Goal: Task Accomplishment & Management: Use online tool/utility

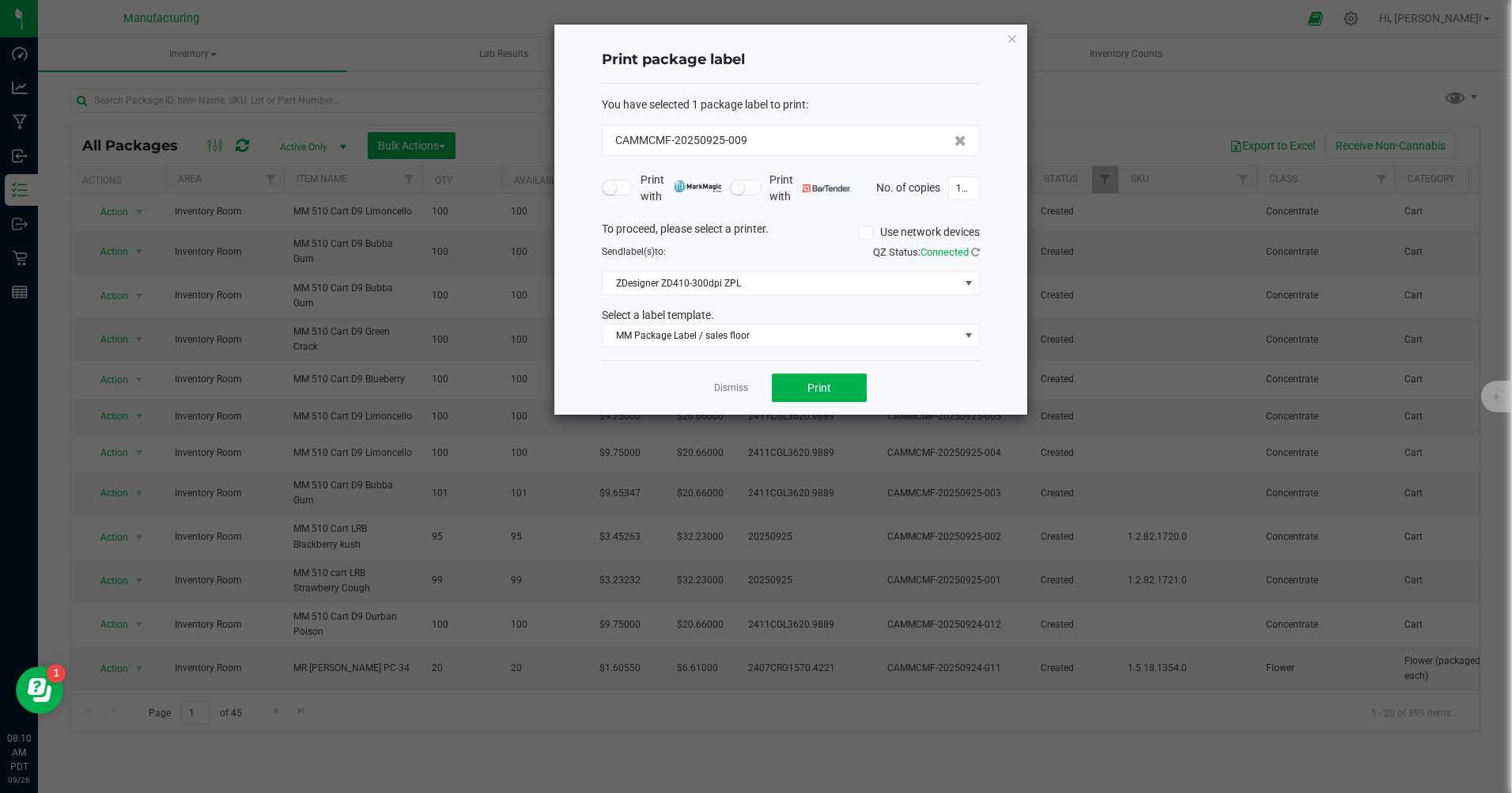
click at [740, 390] on link "Dismiss" at bounding box center [731, 388] width 34 height 14
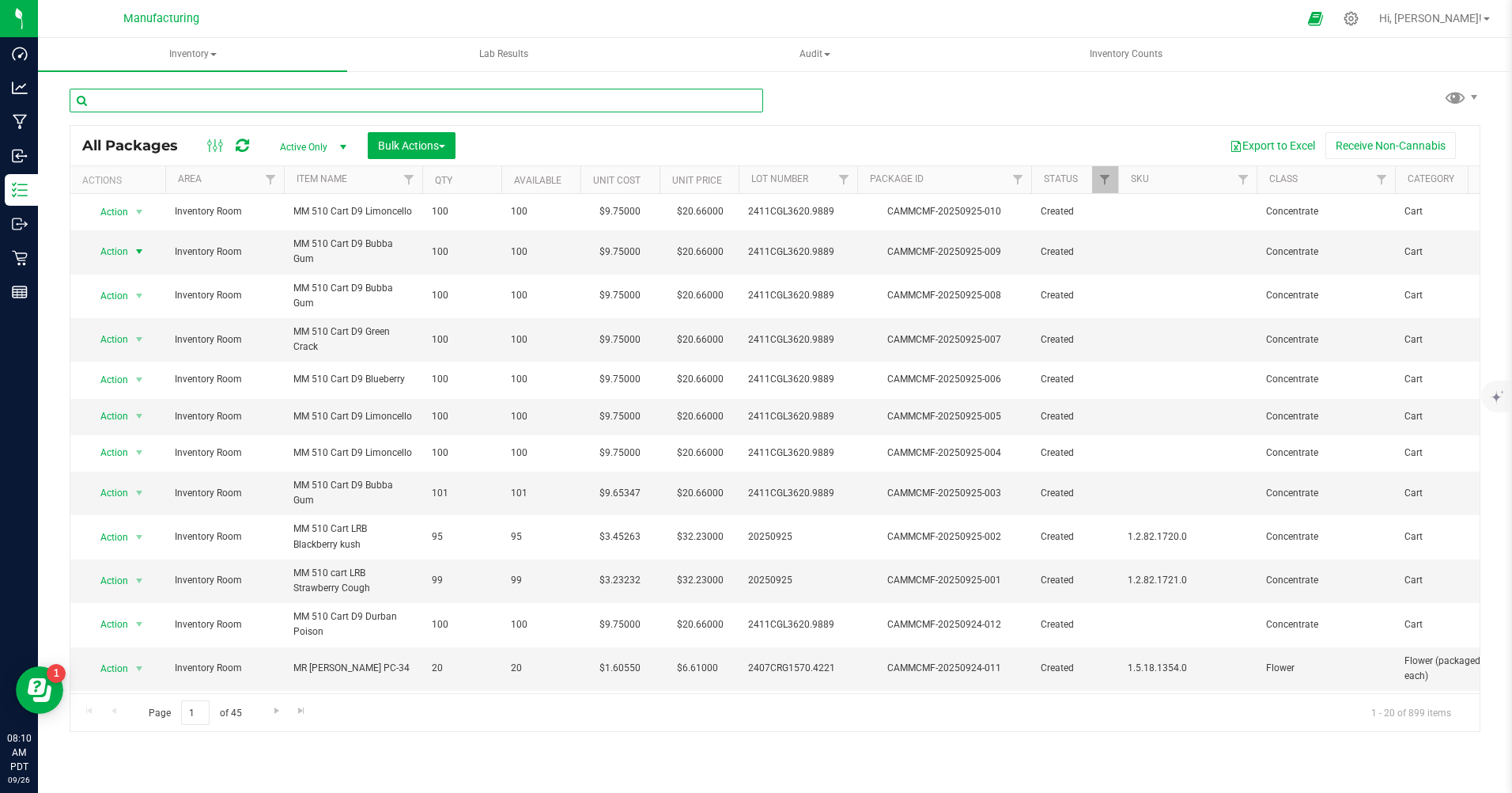
click at [209, 101] on input "text" at bounding box center [416, 101] width 694 height 24
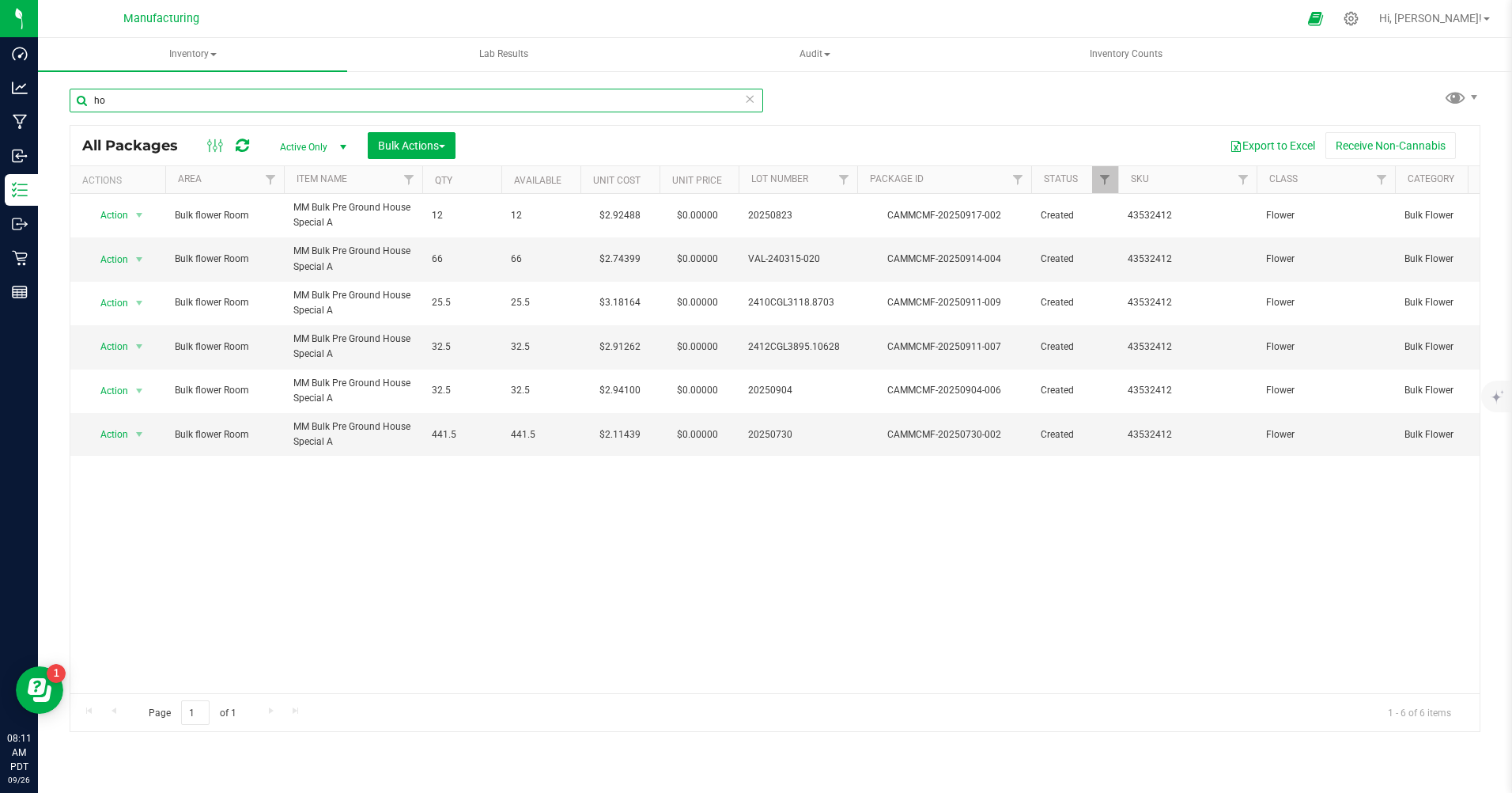
type input "h"
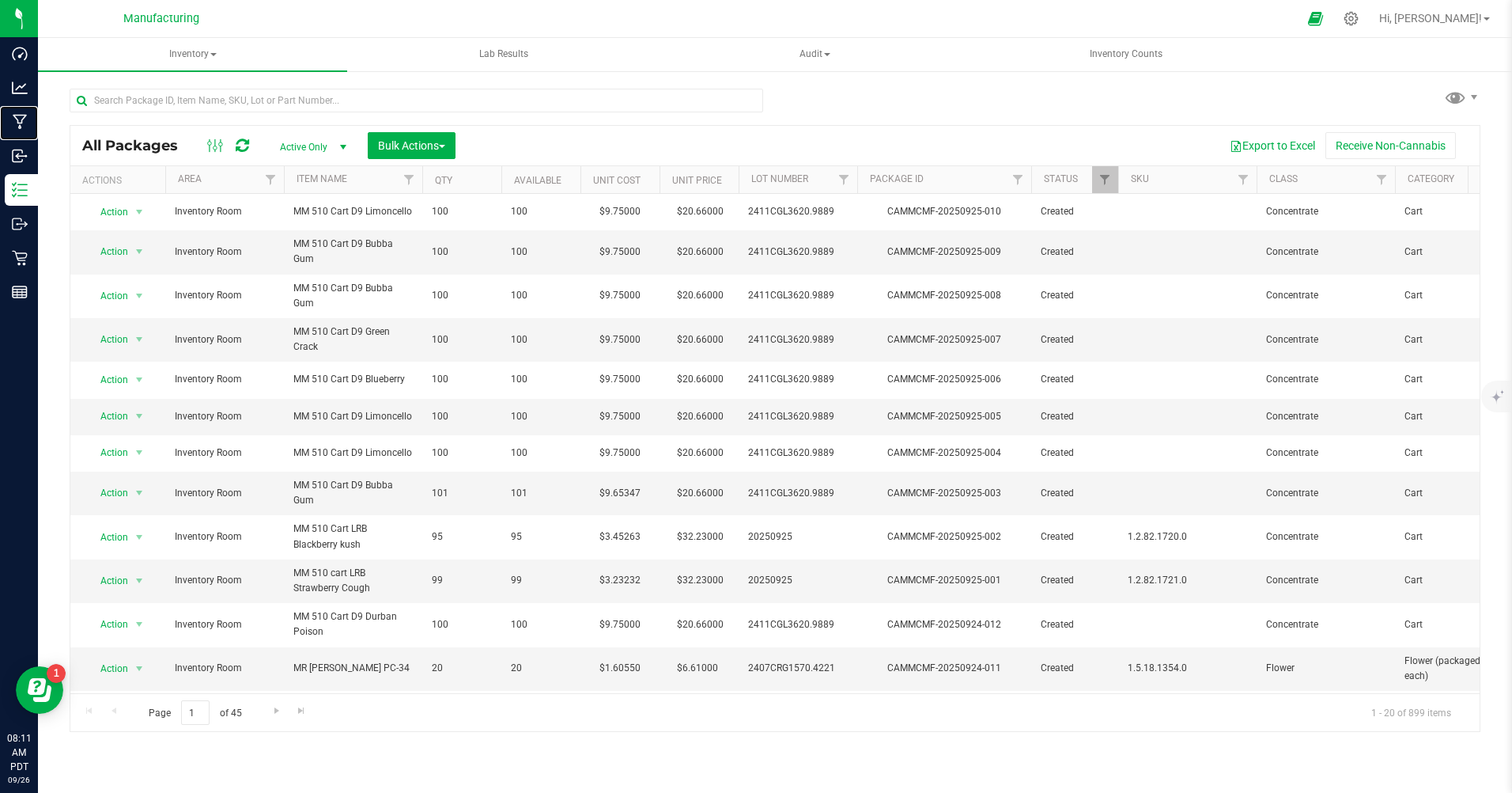
click at [0, 0] on p "Manufacturing" at bounding box center [0, 0] width 0 height 0
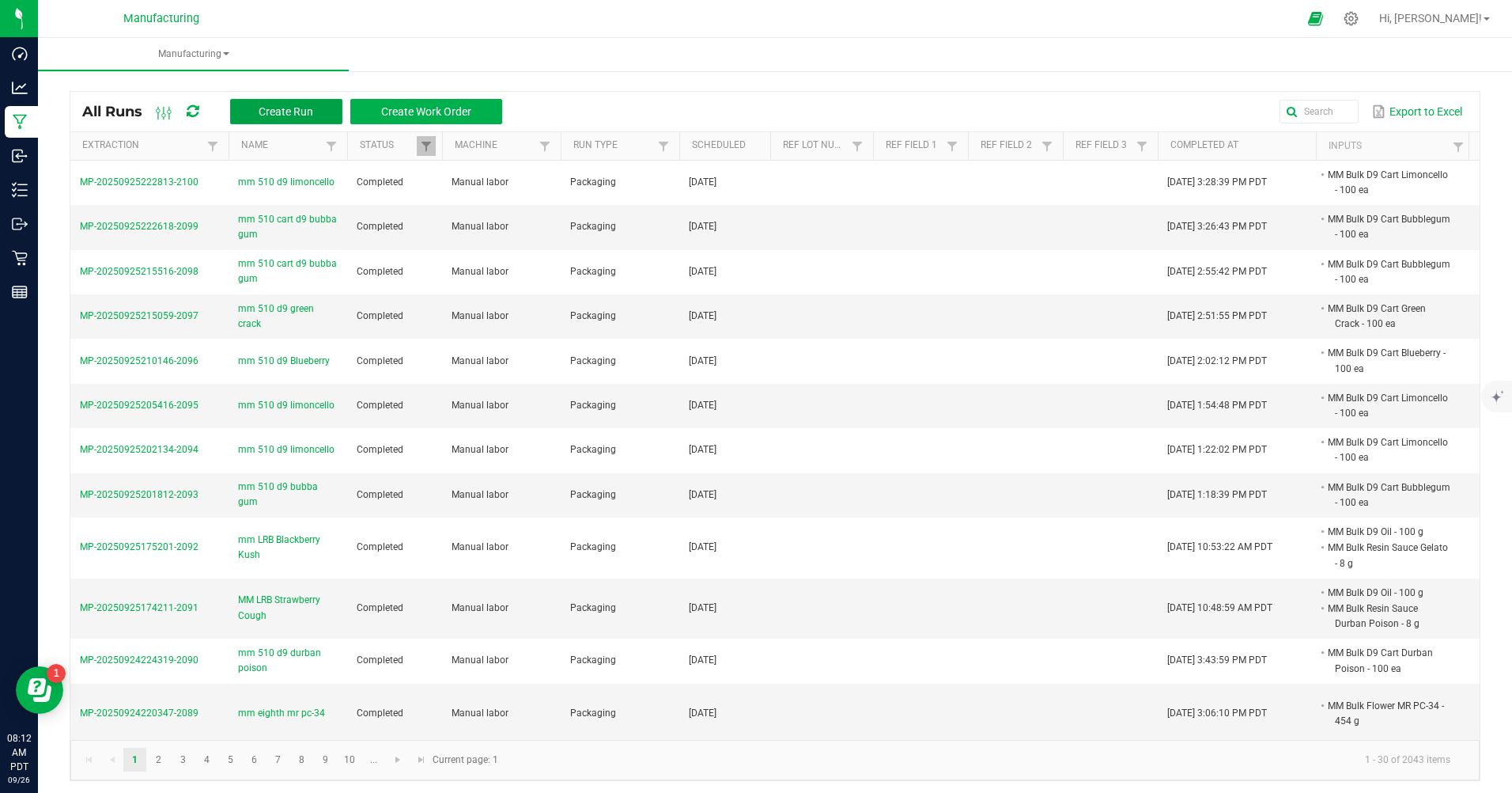
click at [292, 117] on span "Create Run" at bounding box center [286, 111] width 55 height 13
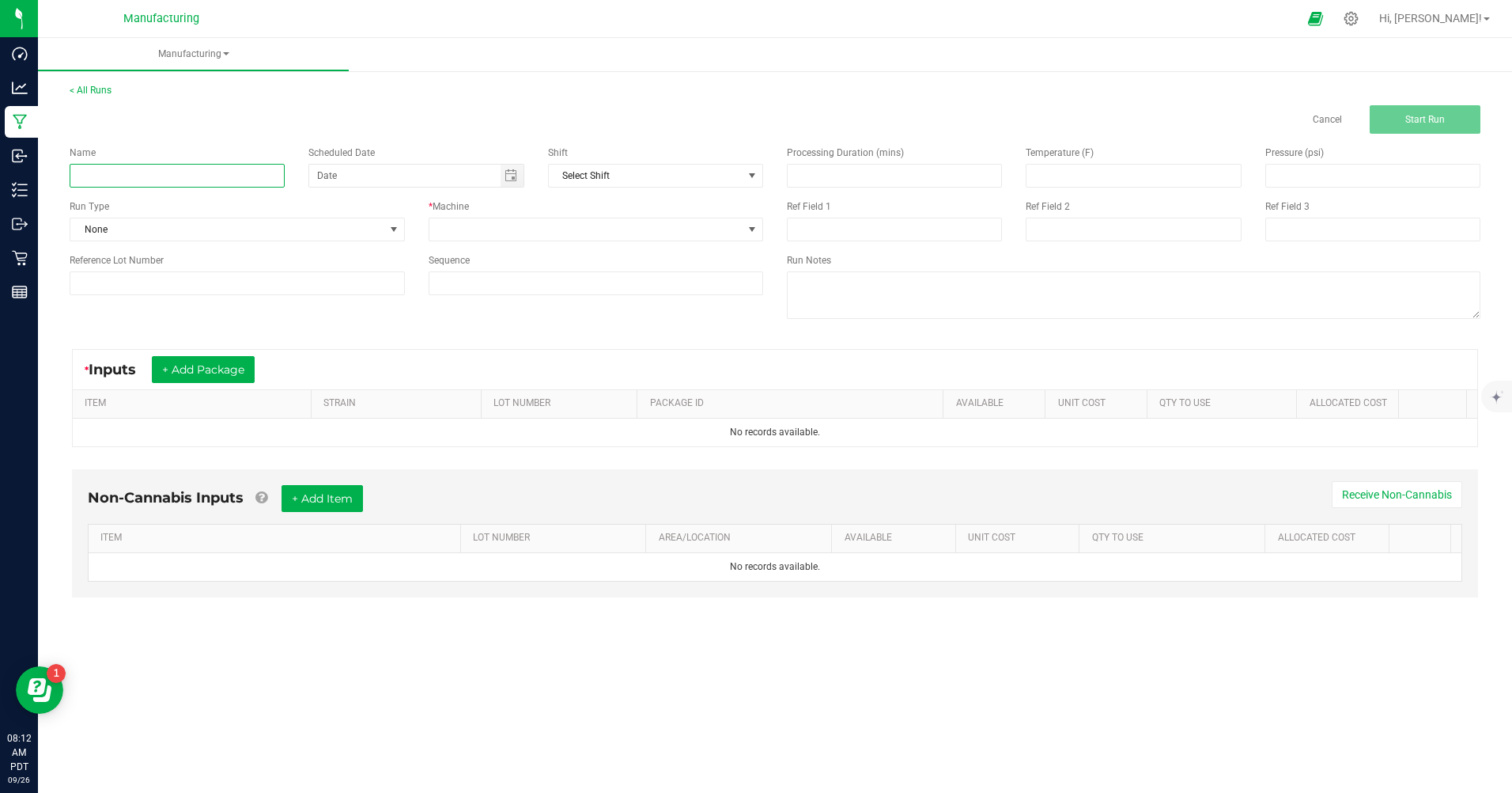
click at [155, 183] on input at bounding box center [177, 176] width 215 height 24
type input "mm pre ground house special A"
click at [185, 235] on span "None" at bounding box center [227, 230] width 314 height 22
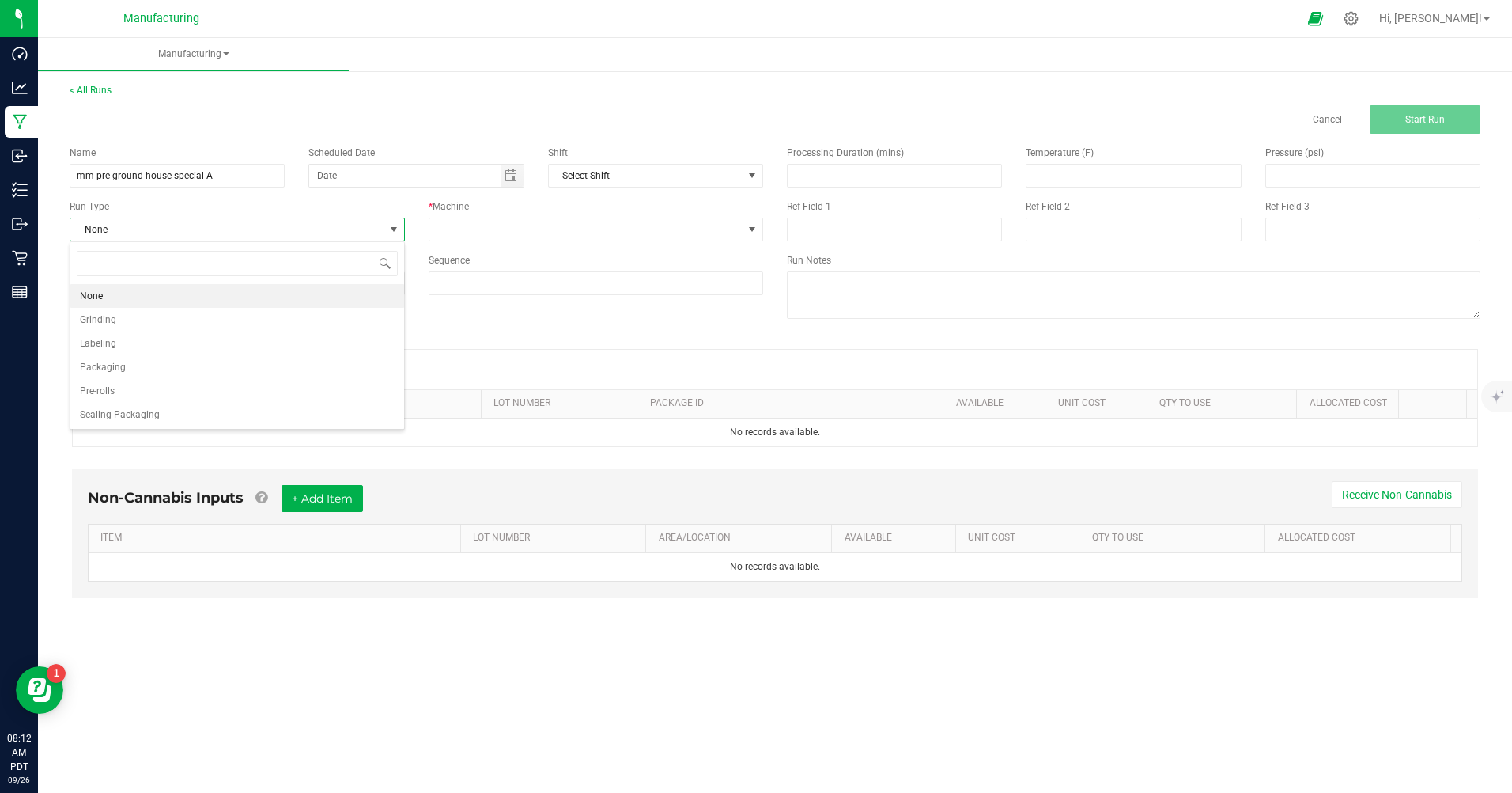
scroll to position [24, 335]
click at [162, 368] on li "Packaging" at bounding box center [237, 367] width 334 height 24
click at [507, 166] on span "Toggle calendar" at bounding box center [512, 176] width 23 height 22
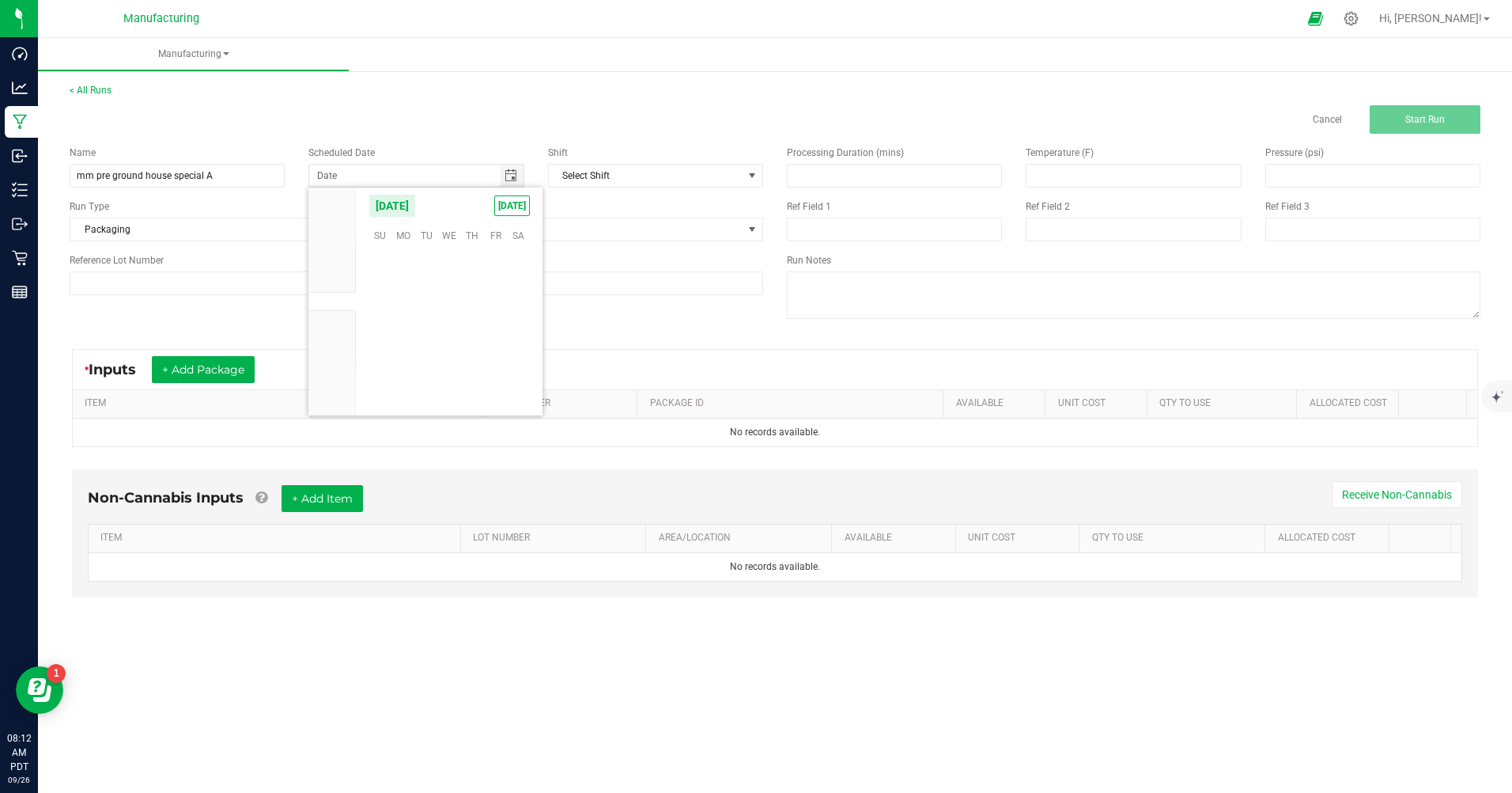
scroll to position [256669, 0]
click at [507, 201] on span "[DATE]" at bounding box center [513, 206] width 36 height 21
type input "[DATE]"
click at [539, 236] on span at bounding box center [587, 230] width 314 height 22
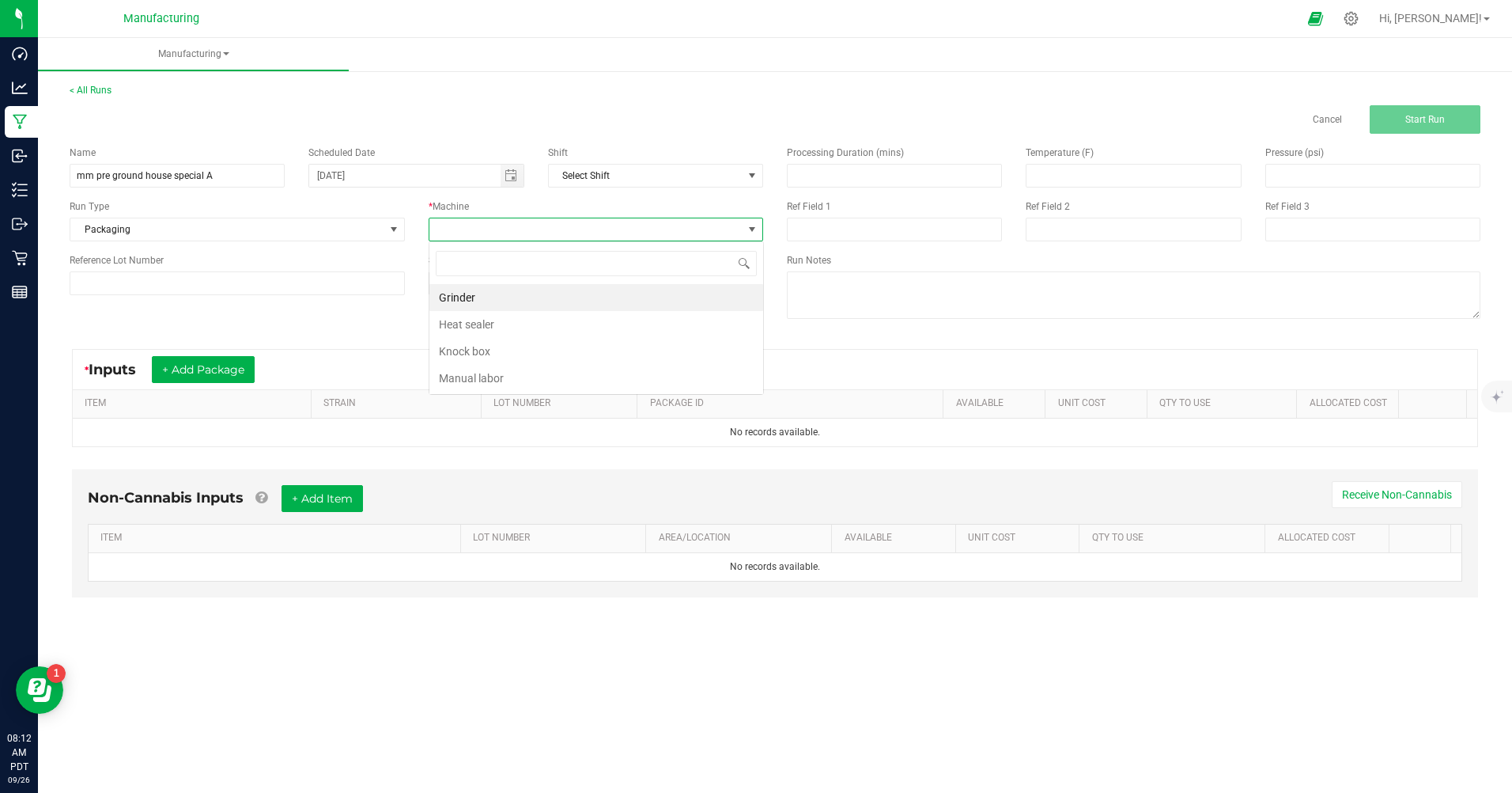
scroll to position [24, 335]
click at [460, 382] on li "Manual labor" at bounding box center [596, 378] width 334 height 26
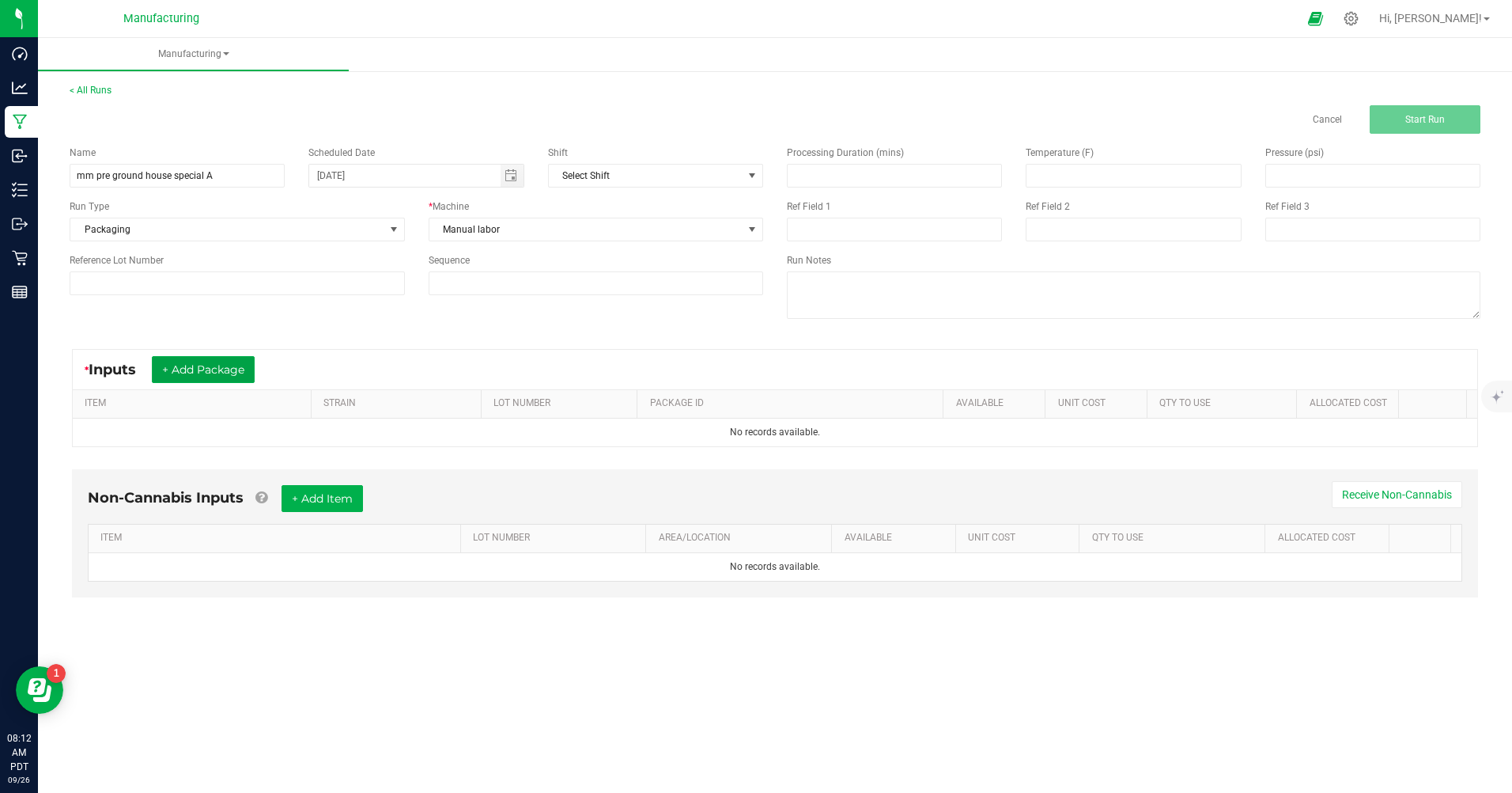
click at [228, 371] on button "+ Add Package" at bounding box center [203, 369] width 103 height 26
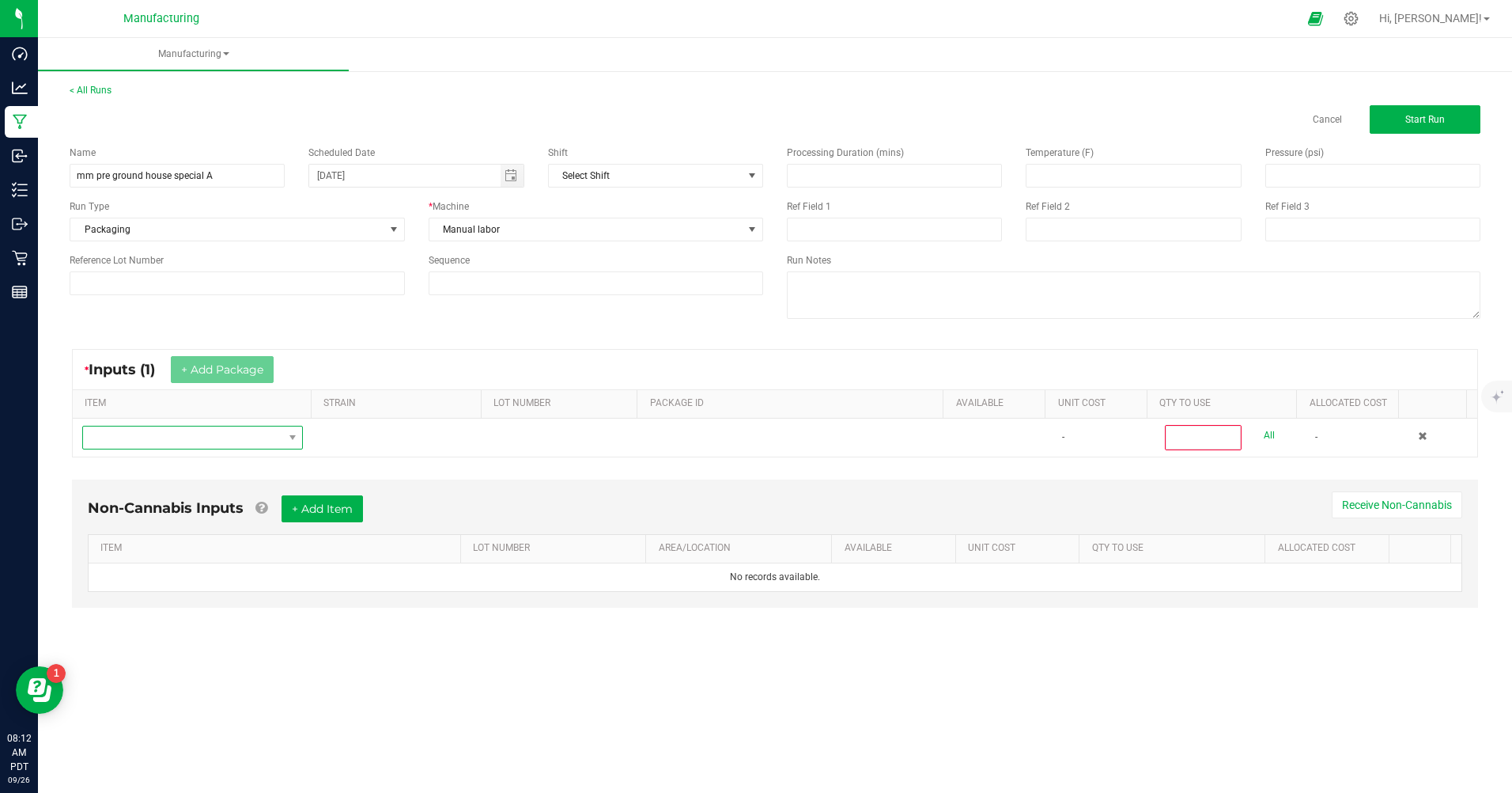
click at [199, 436] on span "NO DATA FOUND" at bounding box center [182, 438] width 199 height 22
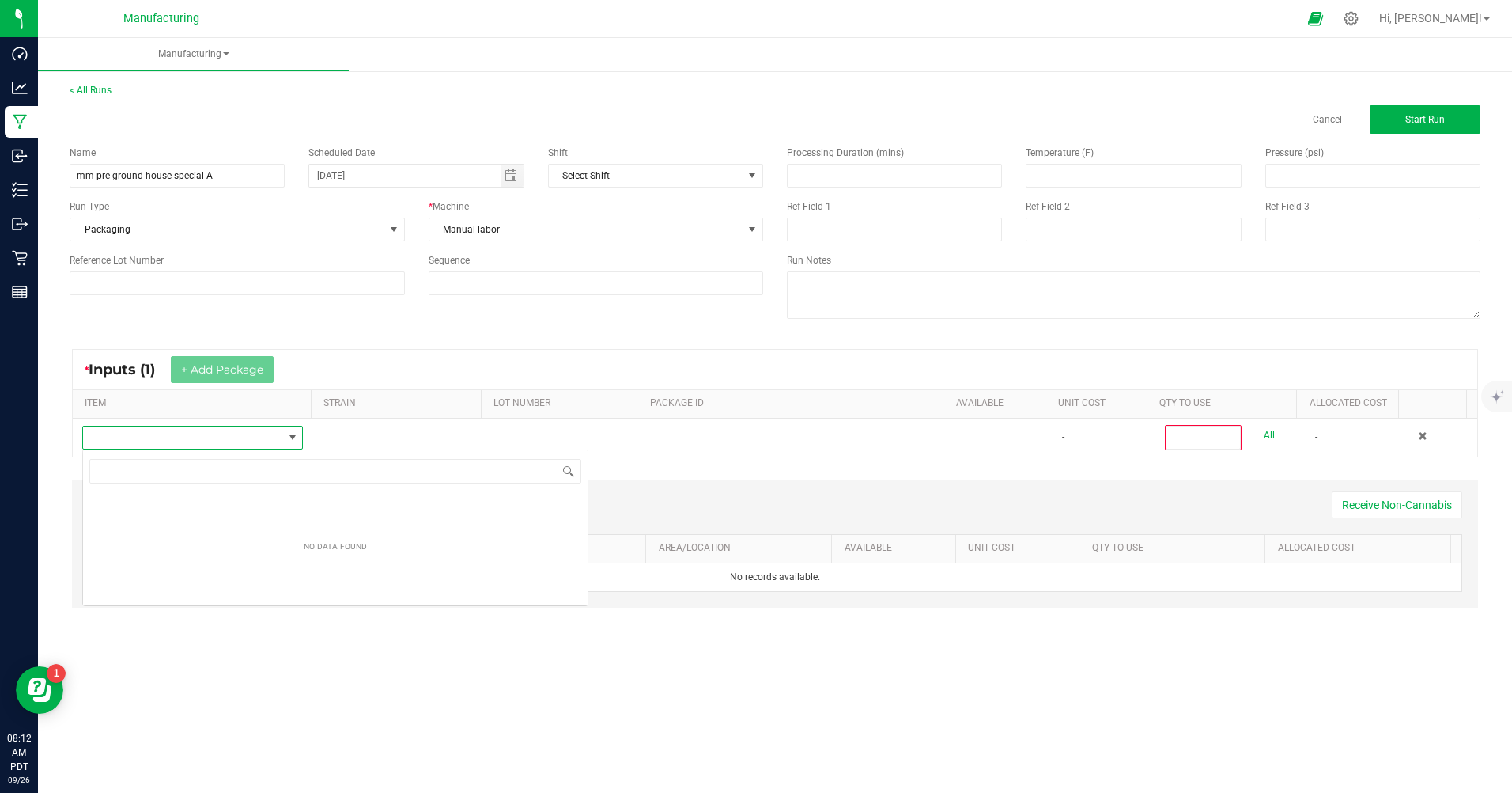
scroll to position [24, 219]
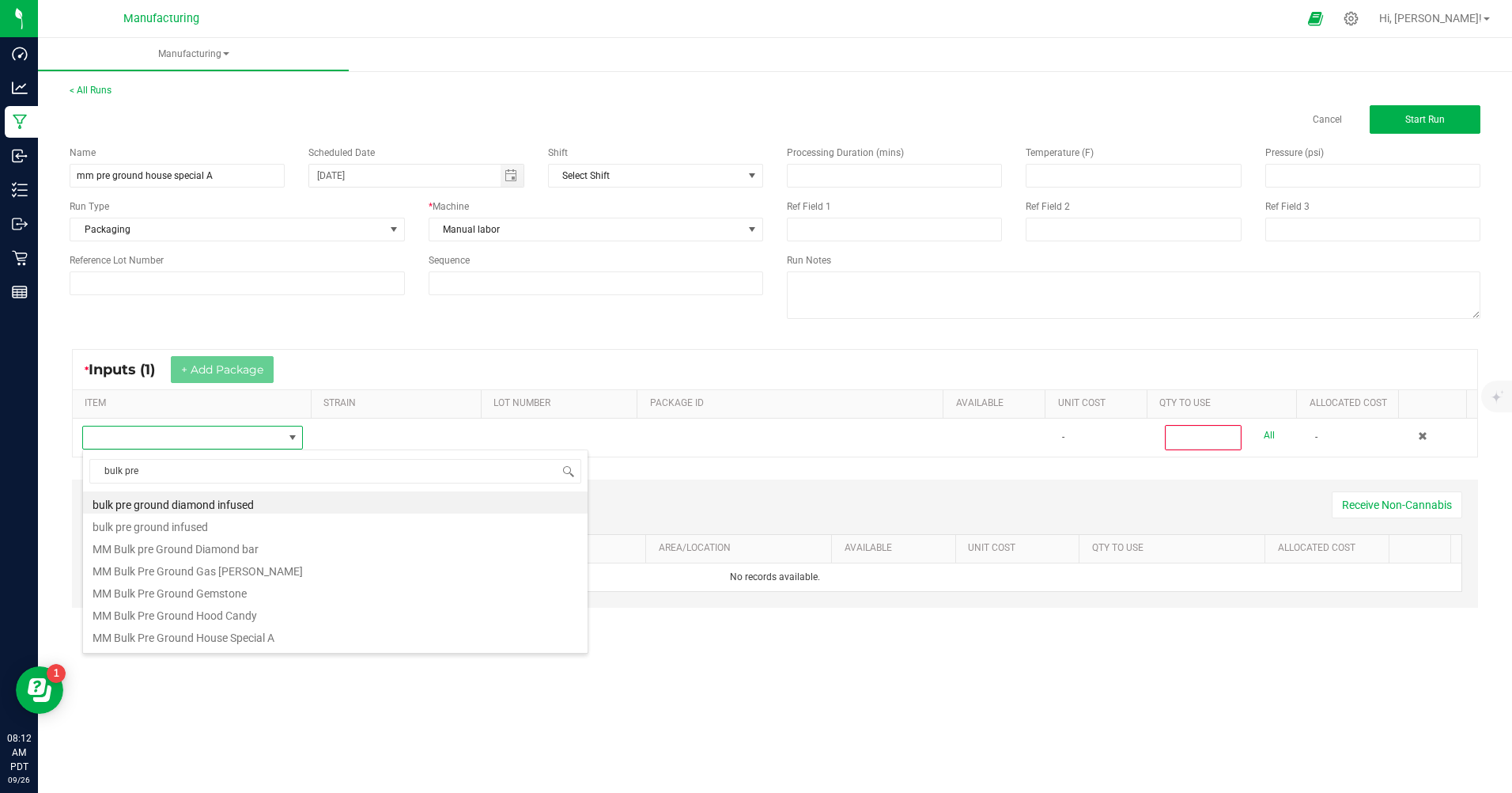
type input "bulk pre"
click at [261, 644] on li "MM Bulk Pre Ground House Special A" at bounding box center [335, 636] width 505 height 22
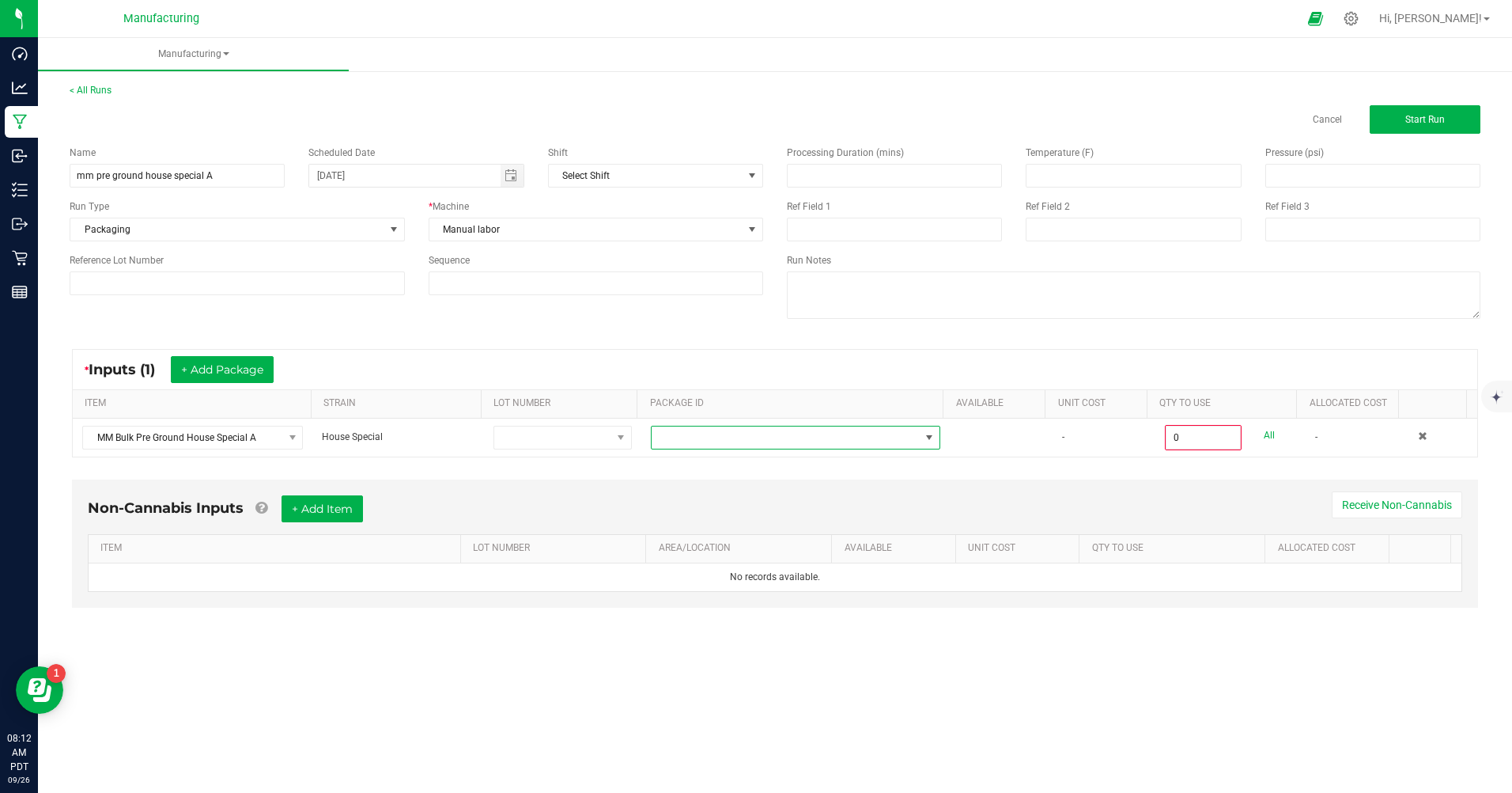
click at [924, 448] on span at bounding box center [929, 438] width 20 height 22
click at [779, 508] on li "CAMMCMF-20250730-002" at bounding box center [789, 504] width 285 height 26
click at [1264, 432] on link "All" at bounding box center [1269, 435] width 11 height 21
type input "441.5000 g"
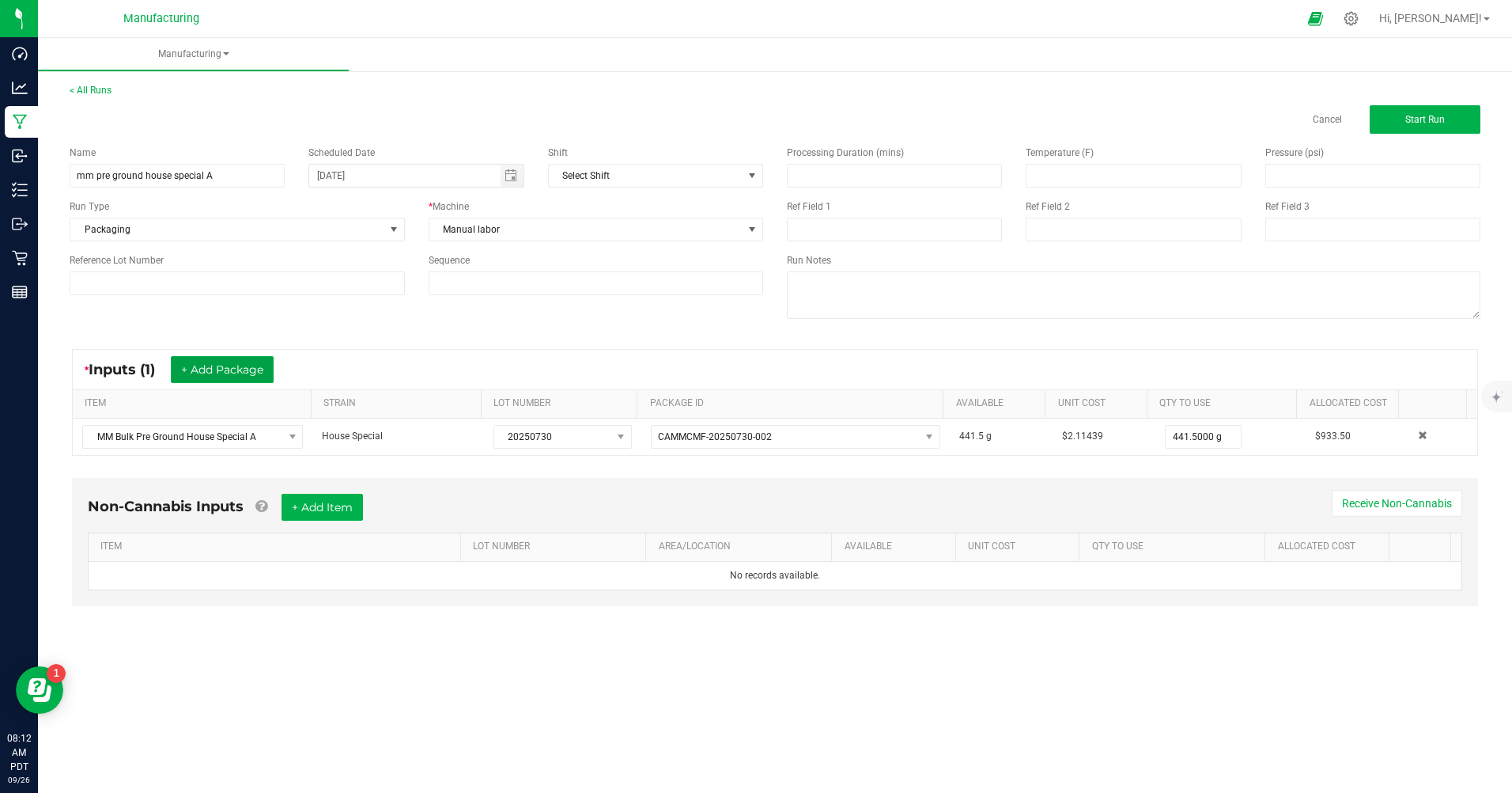
click at [255, 368] on button "+ Add Package" at bounding box center [222, 369] width 103 height 26
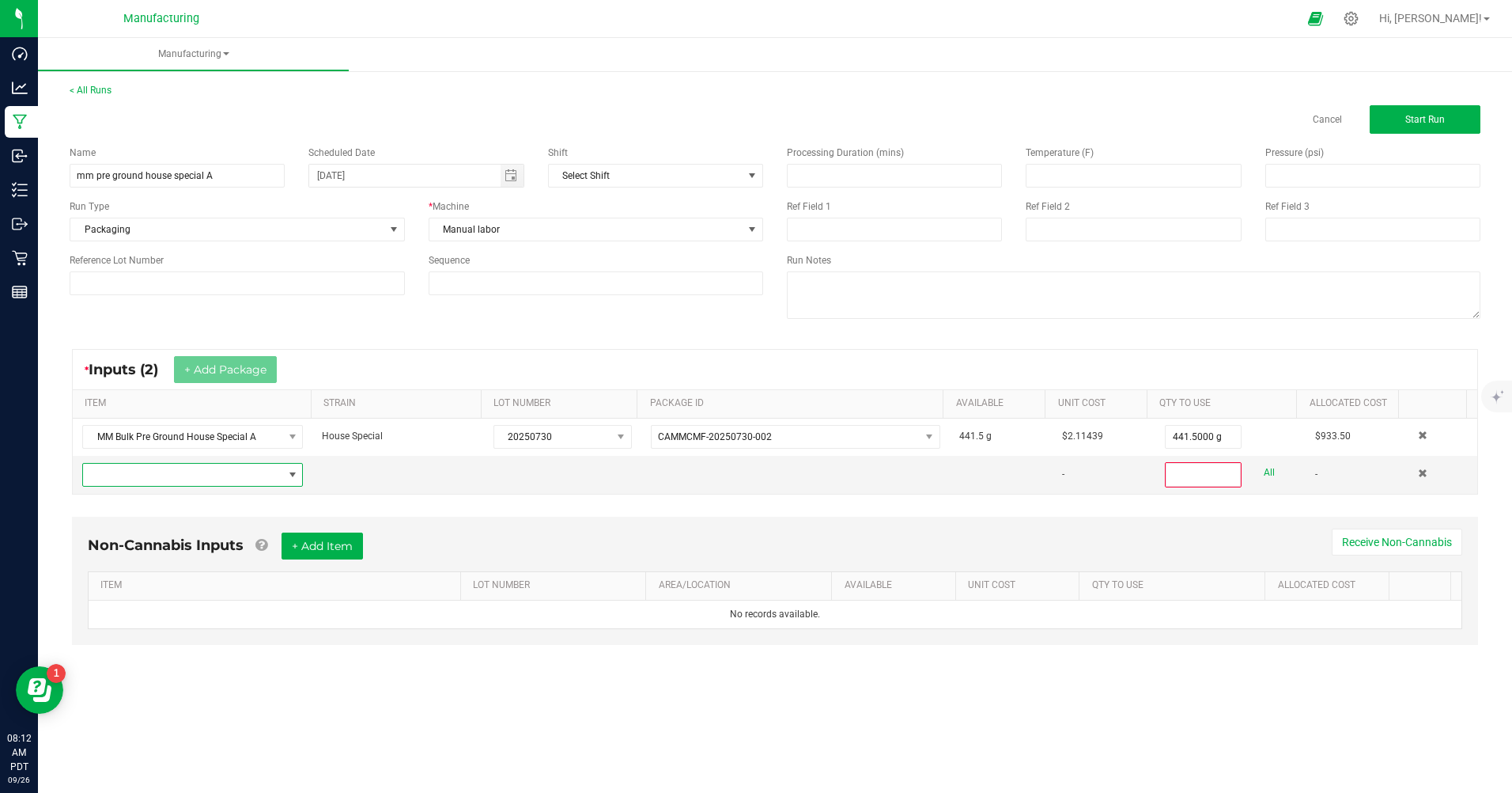
click at [284, 485] on span "NO DATA FOUND" at bounding box center [292, 475] width 20 height 22
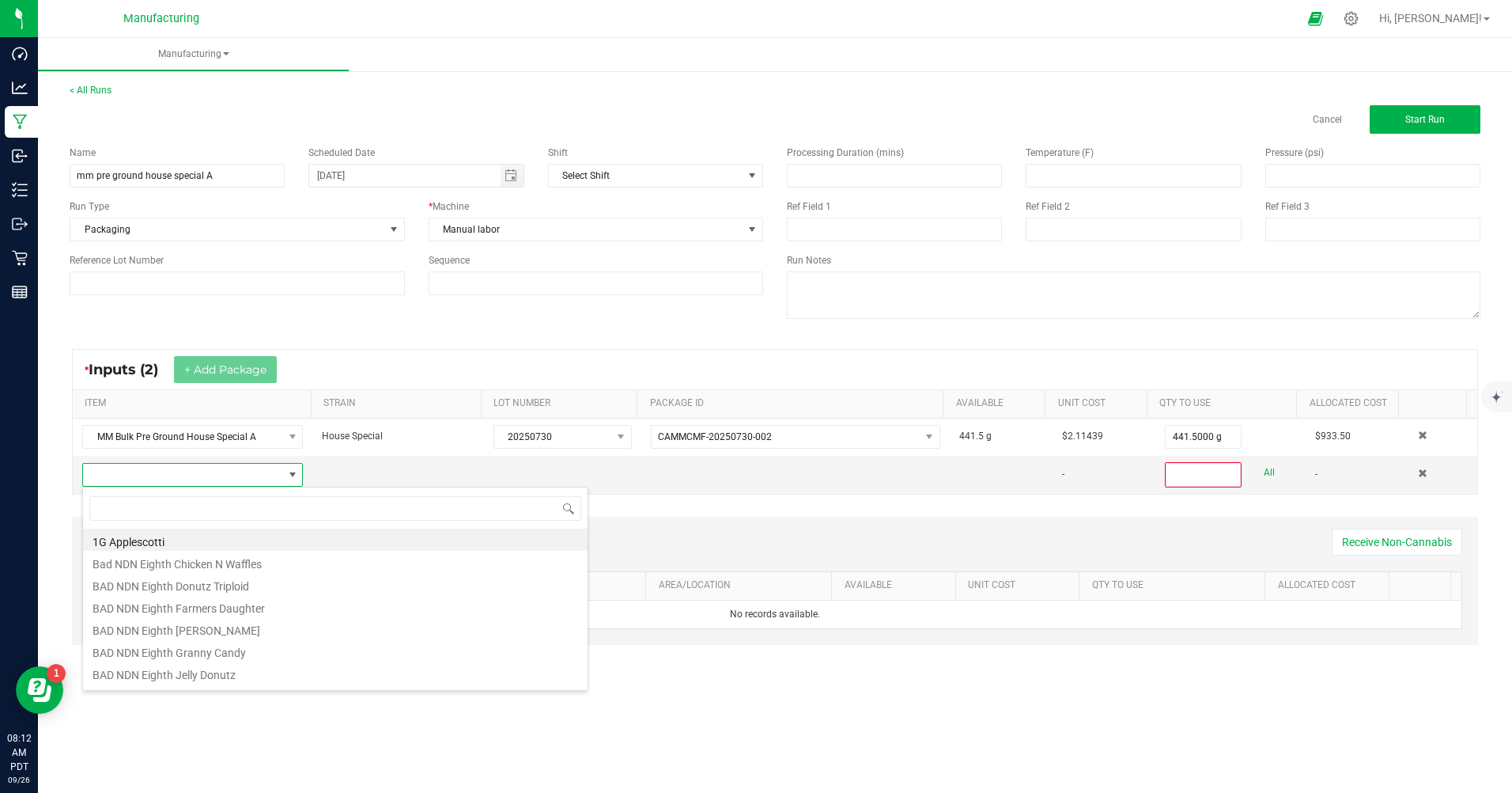
scroll to position [24, 217]
type input "bulk pre g"
click at [254, 679] on li "MM Bulk Pre Ground House Special A" at bounding box center [335, 673] width 505 height 22
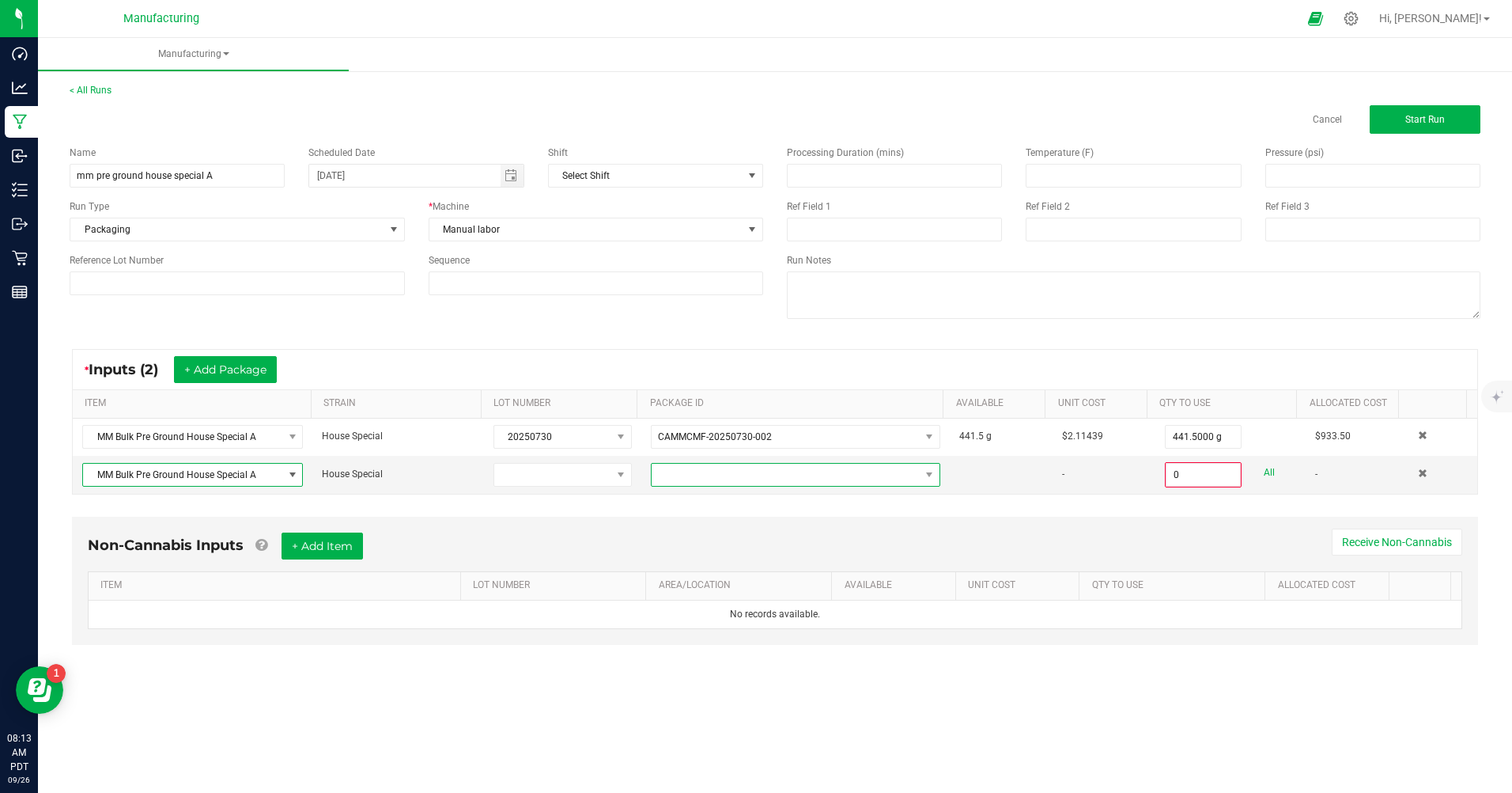
click at [920, 476] on span at bounding box center [929, 475] width 20 height 22
click at [800, 539] on li "CAMMCMF-20250904-006" at bounding box center [789, 542] width 285 height 26
type input "0.0000 g"
click at [235, 359] on button "+ Add Package" at bounding box center [226, 369] width 103 height 26
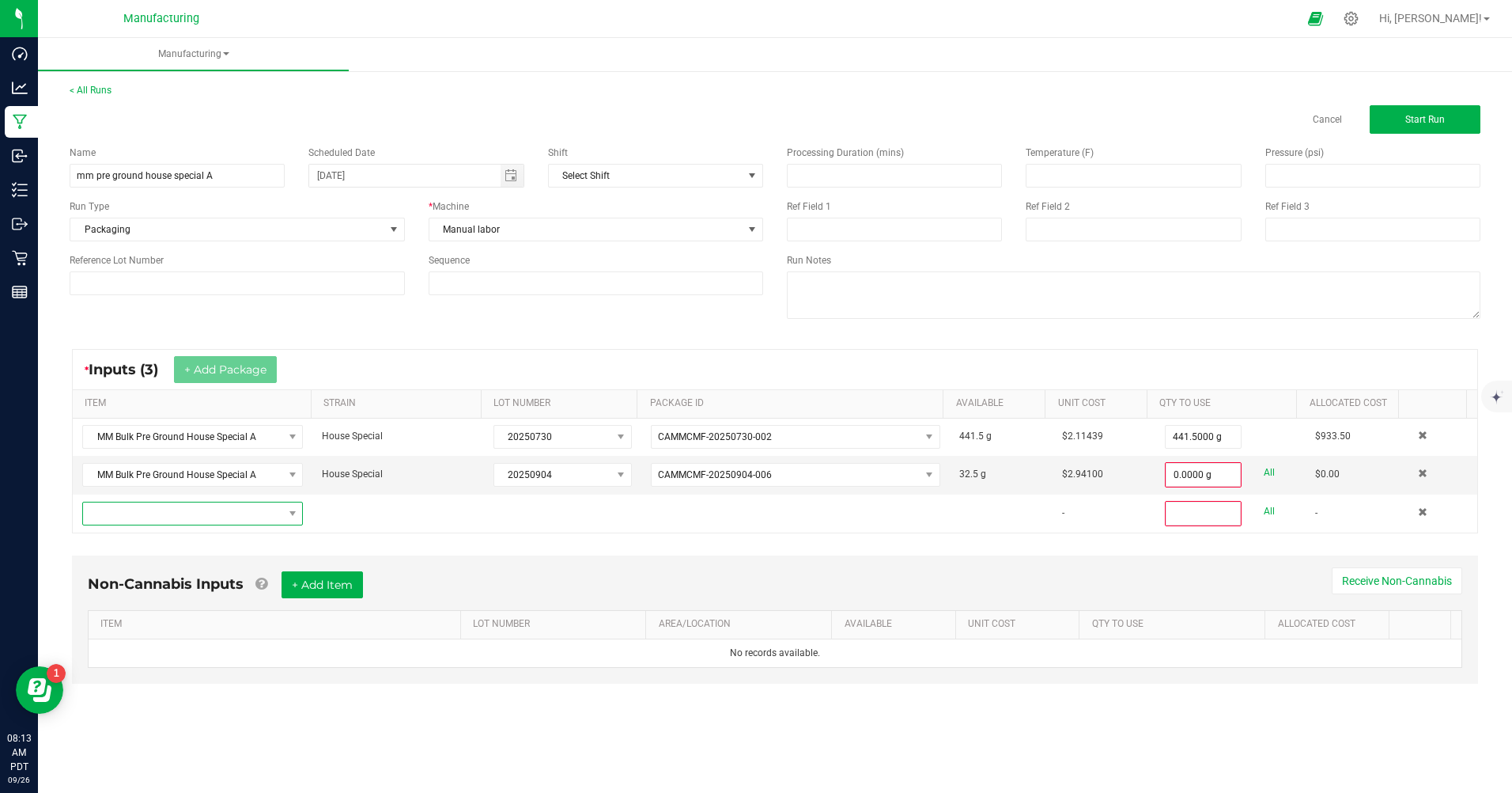
click at [292, 512] on span "NO DATA FOUND" at bounding box center [292, 514] width 13 height 13
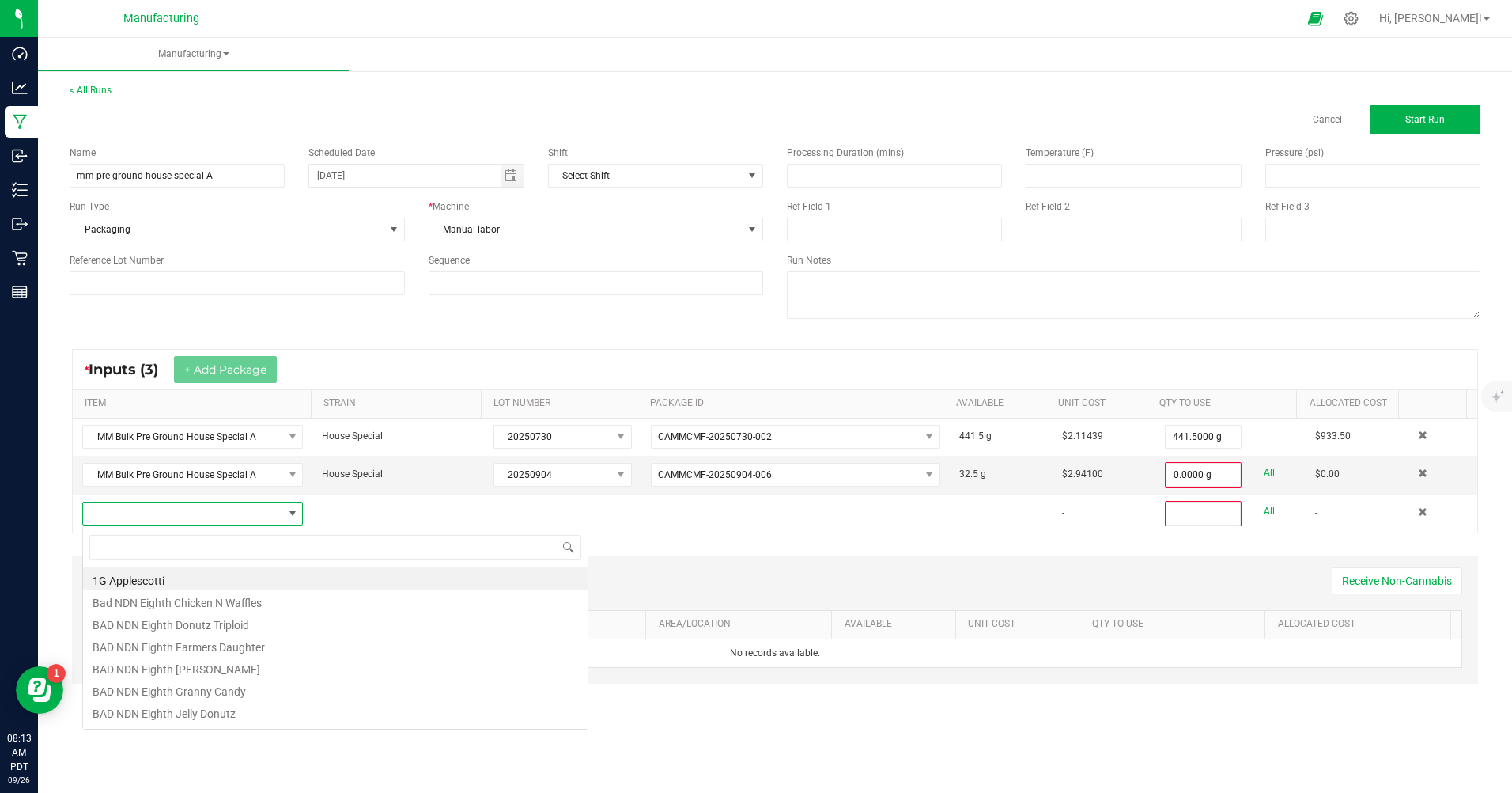
scroll to position [24, 217]
type input "bulk pre g"
click at [283, 711] on li "MM Bulk Pre Ground House Special A" at bounding box center [335, 711] width 505 height 22
type input "0"
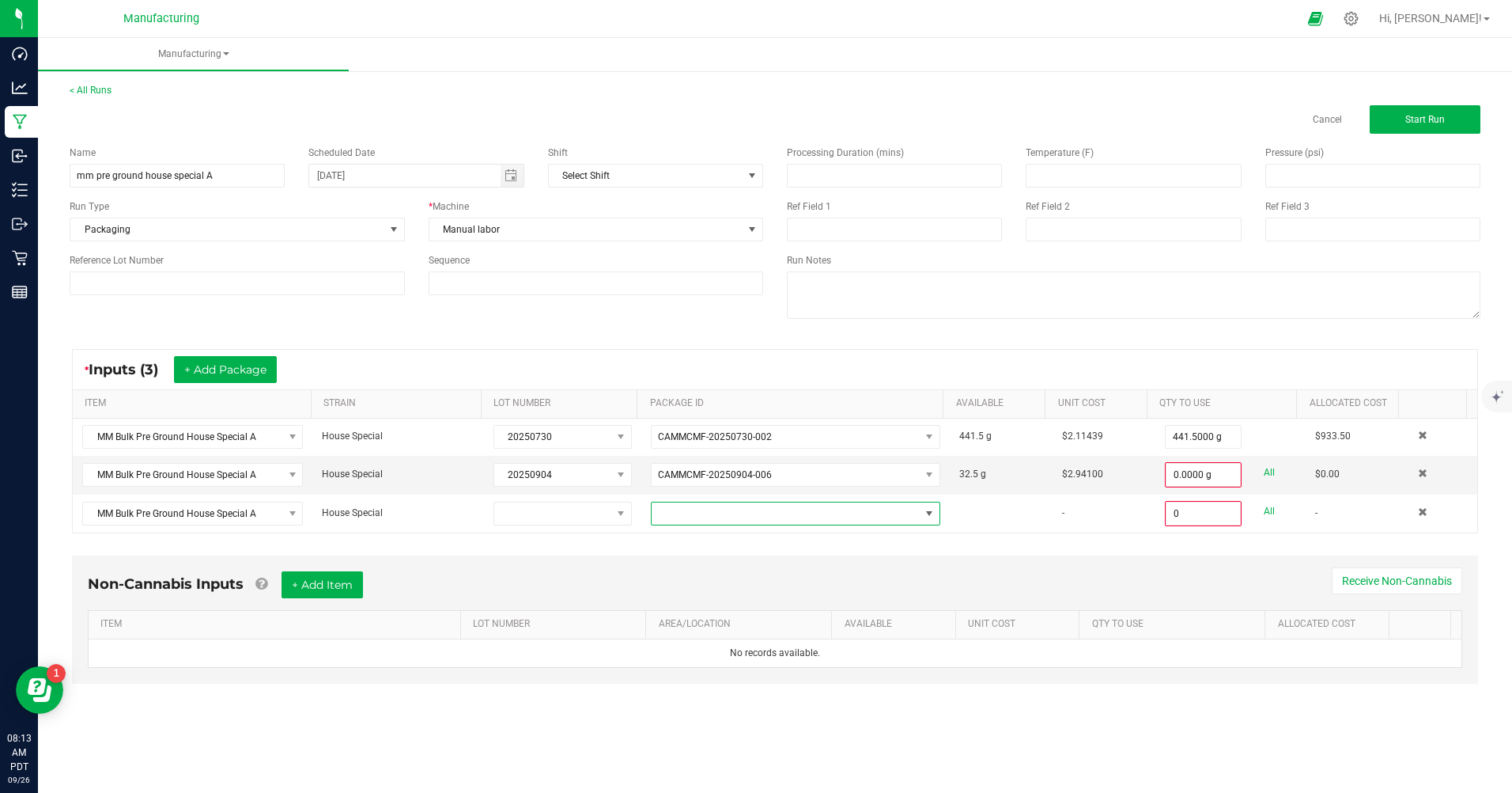
click at [928, 513] on span at bounding box center [929, 514] width 13 height 13
click at [1264, 467] on link "All" at bounding box center [1269, 473] width 11 height 21
type input "32.5000 g"
click at [926, 518] on span at bounding box center [929, 512] width 13 height 13
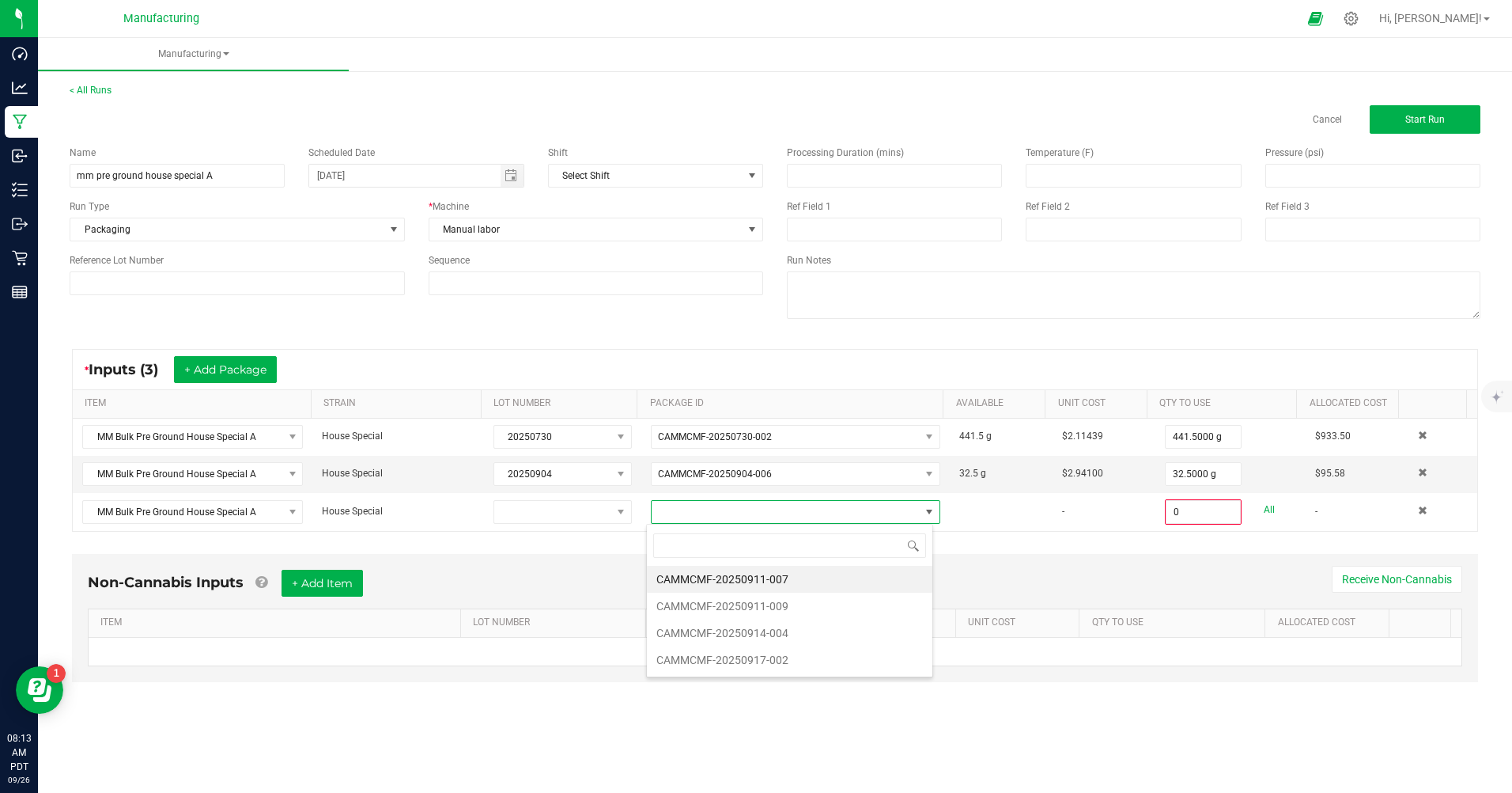
click at [788, 572] on li "CAMMCMF-20250911-007" at bounding box center [789, 579] width 285 height 26
click at [1255, 521] on div "0.0000 g All" at bounding box center [1231, 512] width 132 height 26
click at [1264, 509] on link "All" at bounding box center [1269, 509] width 11 height 21
type input "32.5000 g"
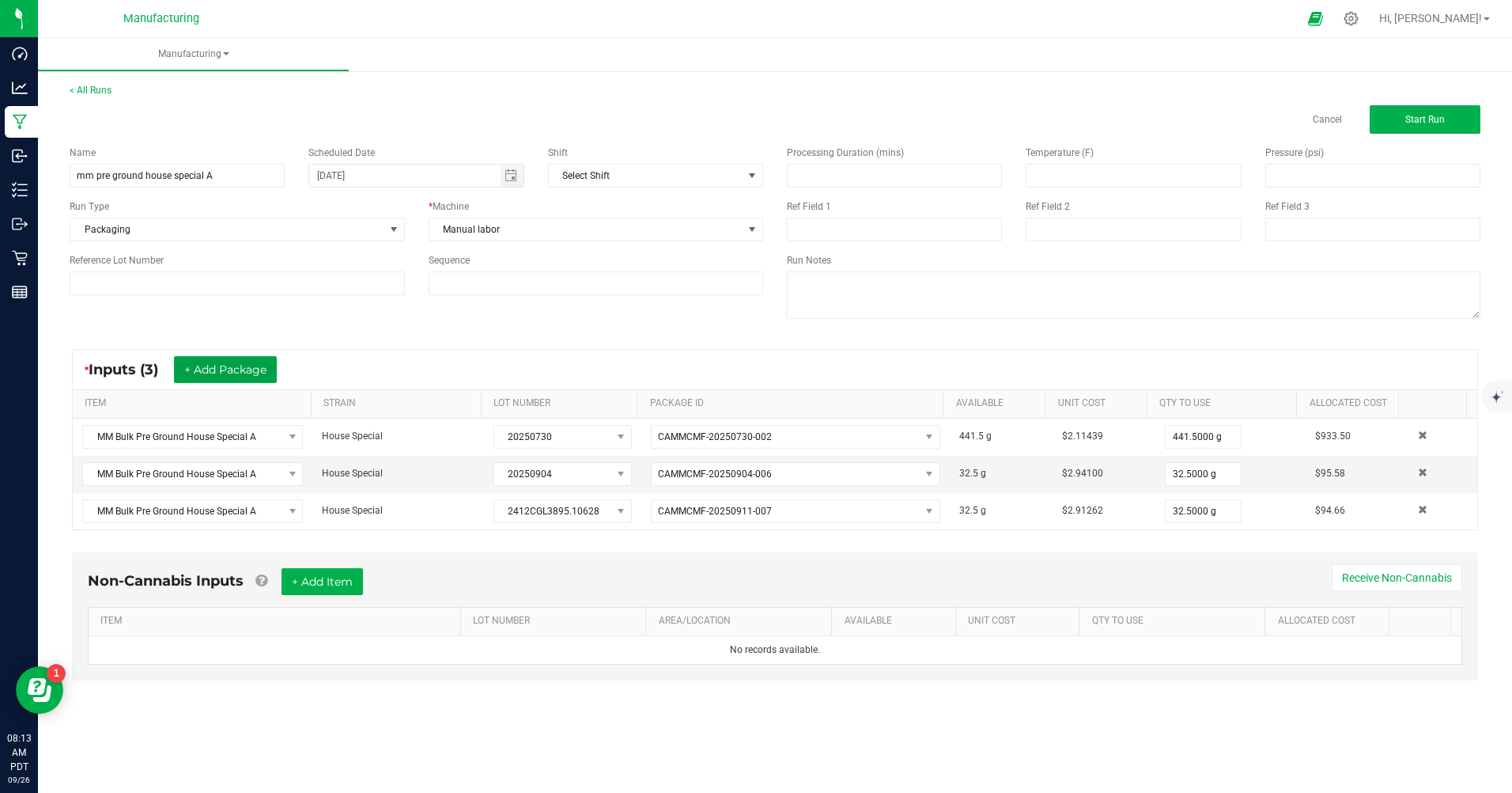
click at [226, 356] on button "+ Add Package" at bounding box center [226, 369] width 103 height 26
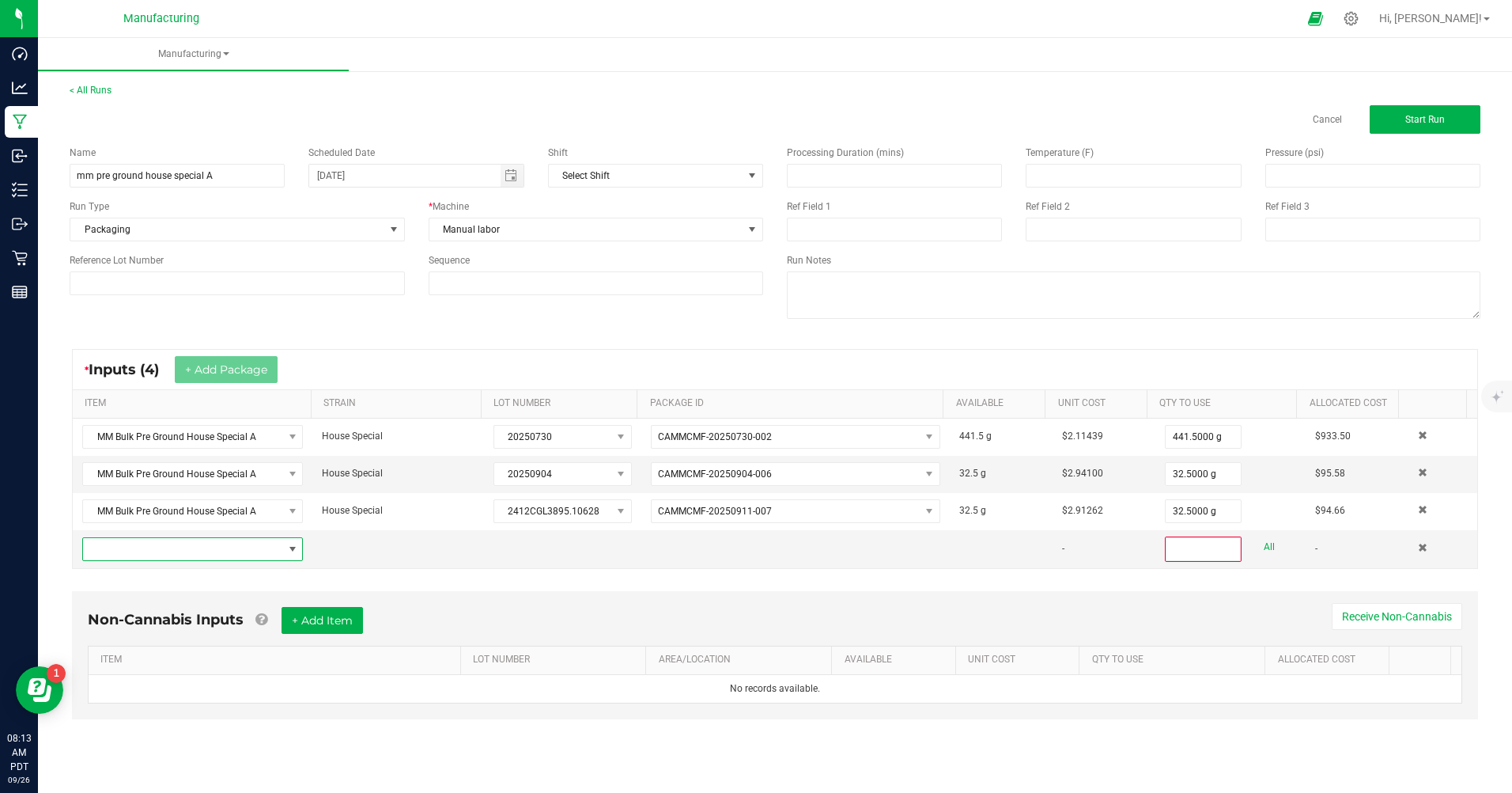
click at [292, 548] on span "NO DATA FOUND" at bounding box center [292, 549] width 13 height 13
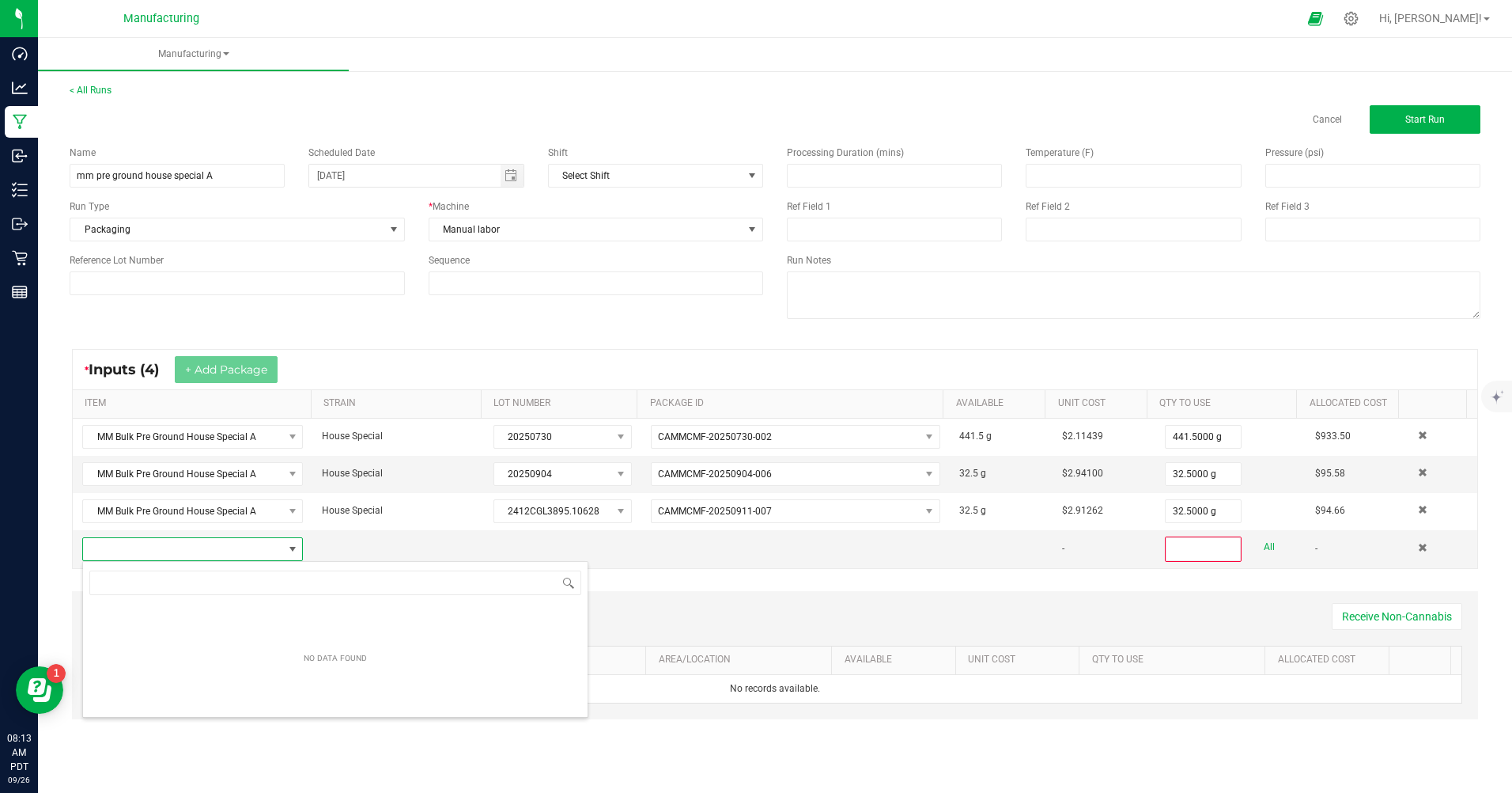
scroll to position [24, 217]
type input "b"
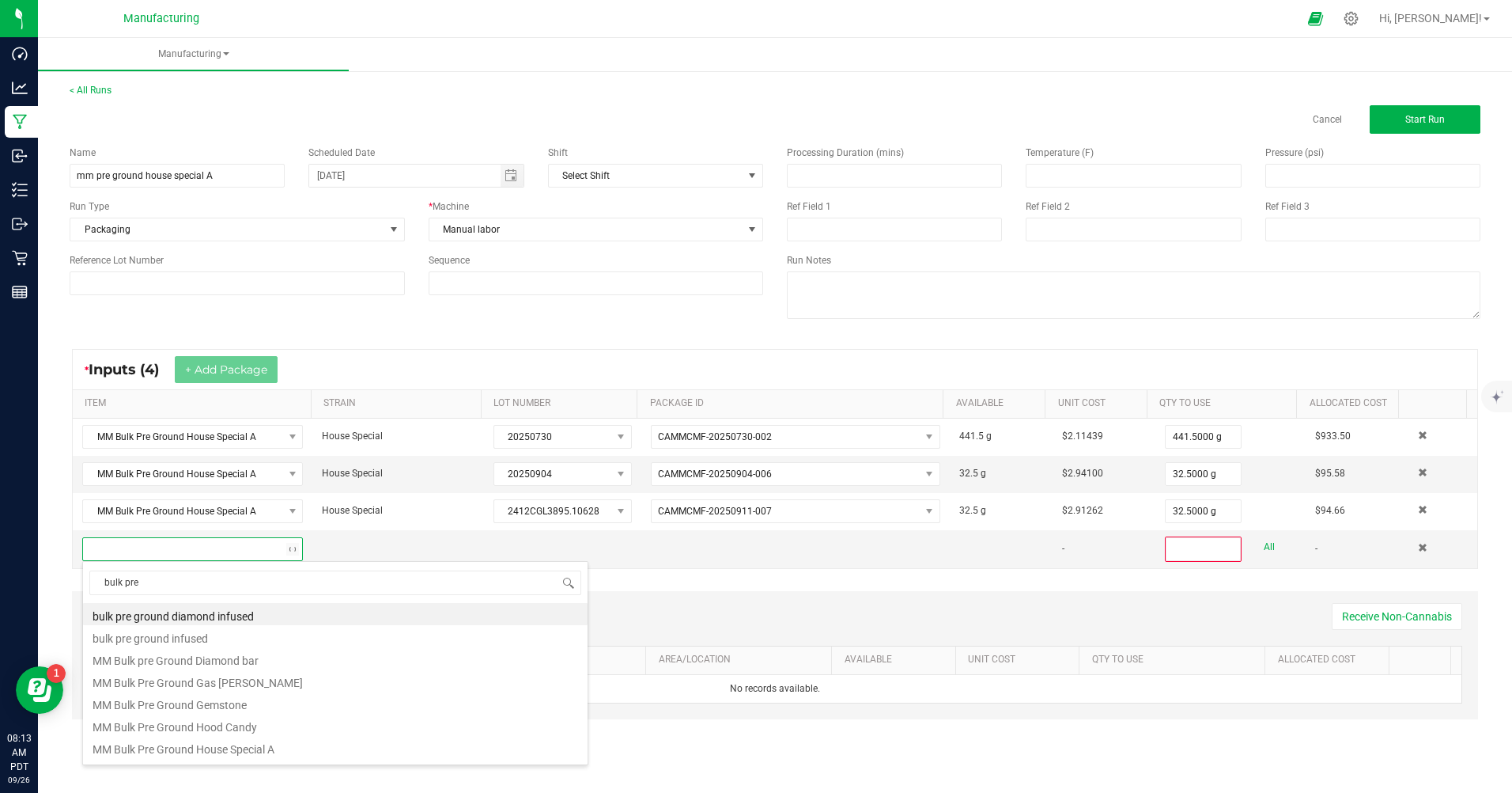
type input "bulk pre g"
click at [255, 744] on li "MM Bulk Pre Ground House Special A" at bounding box center [335, 747] width 505 height 22
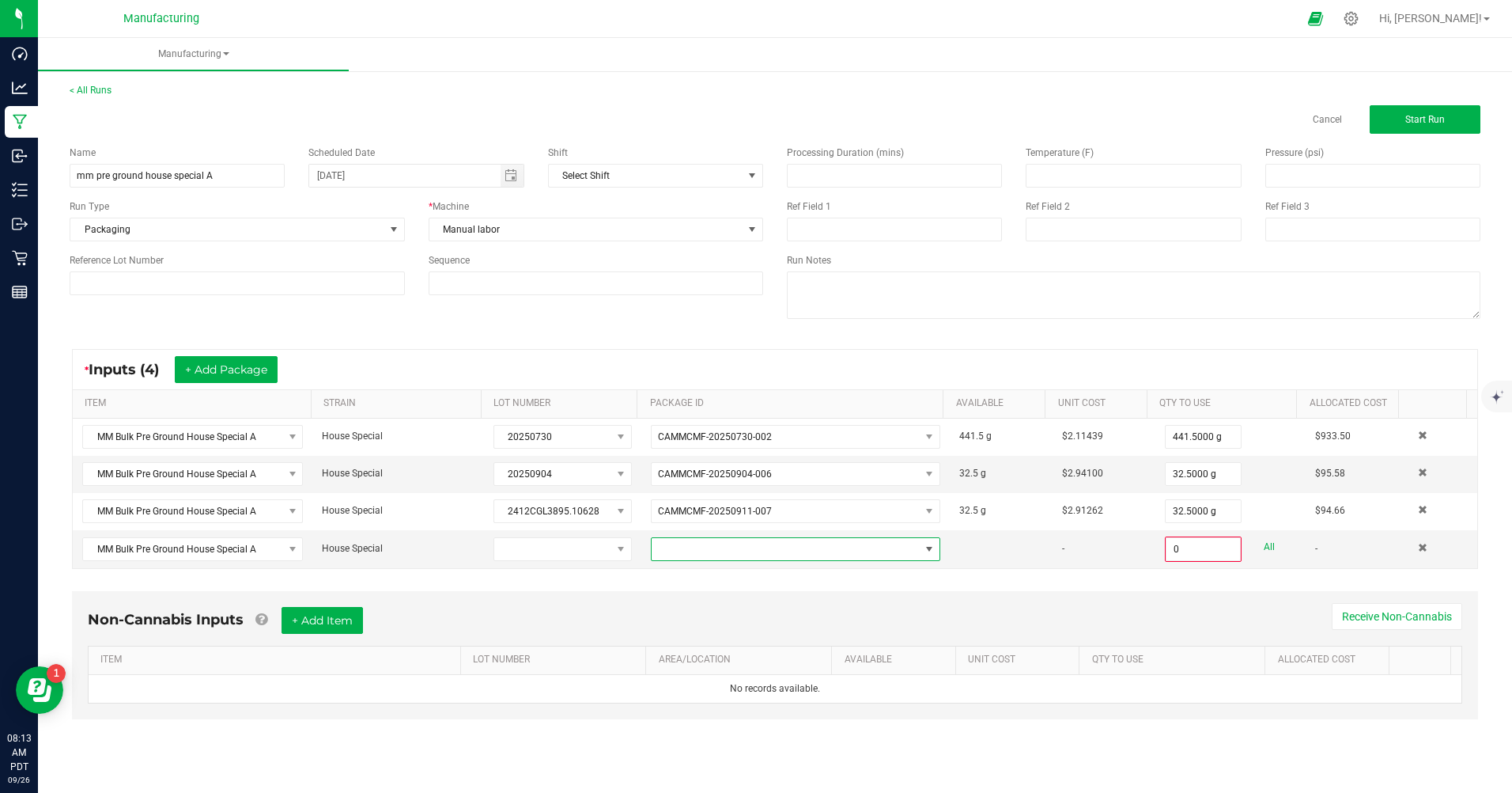
click at [927, 543] on span at bounding box center [929, 549] width 13 height 13
click at [771, 620] on li "CAMMCMF-20250911-009" at bounding box center [789, 616] width 285 height 26
click at [1264, 543] on link "All" at bounding box center [1269, 547] width 11 height 21
type input "25.5000 g"
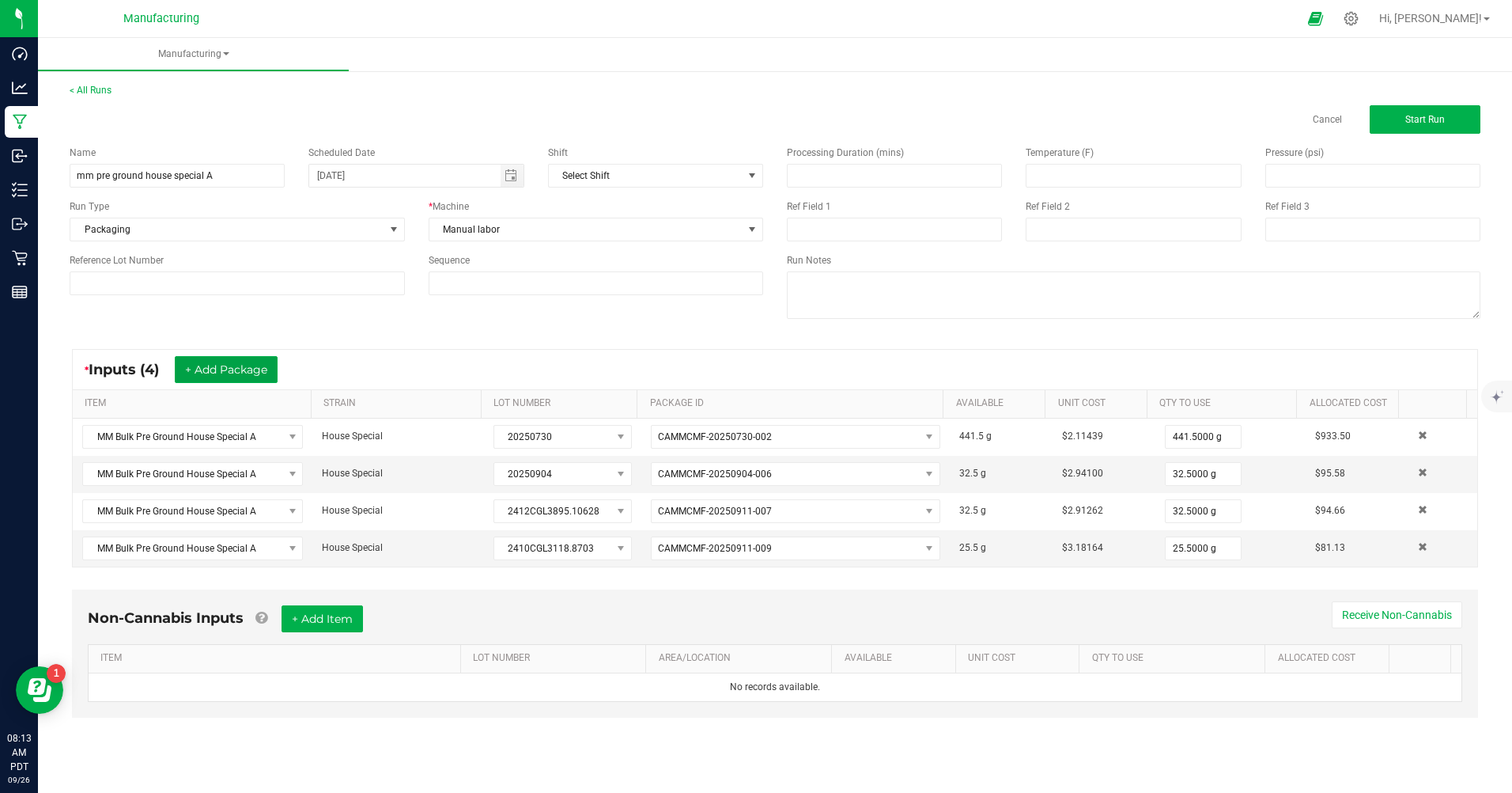
click at [248, 379] on button "+ Add Package" at bounding box center [226, 369] width 103 height 26
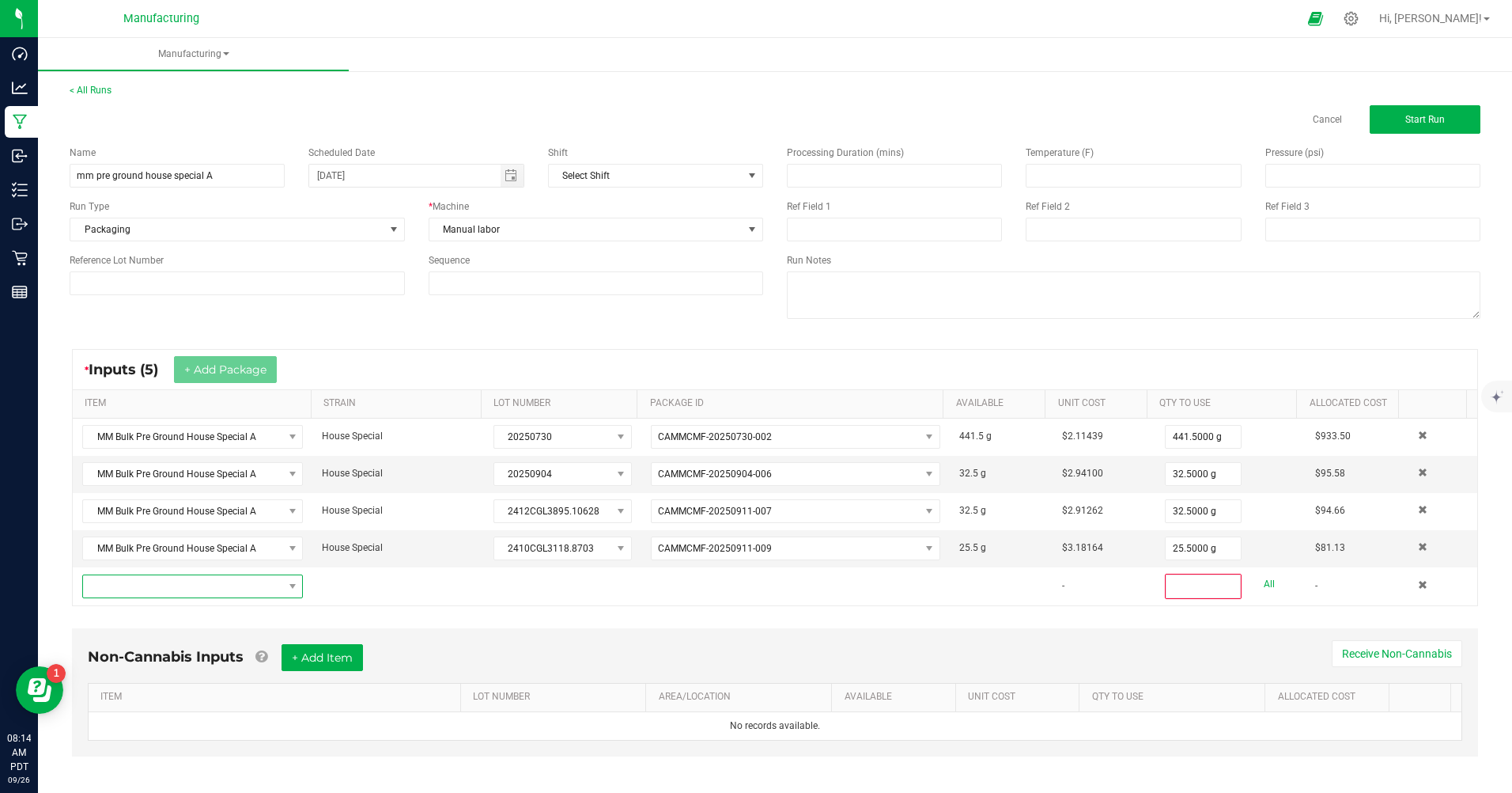
click at [273, 586] on span "NO DATA FOUND" at bounding box center [182, 586] width 199 height 22
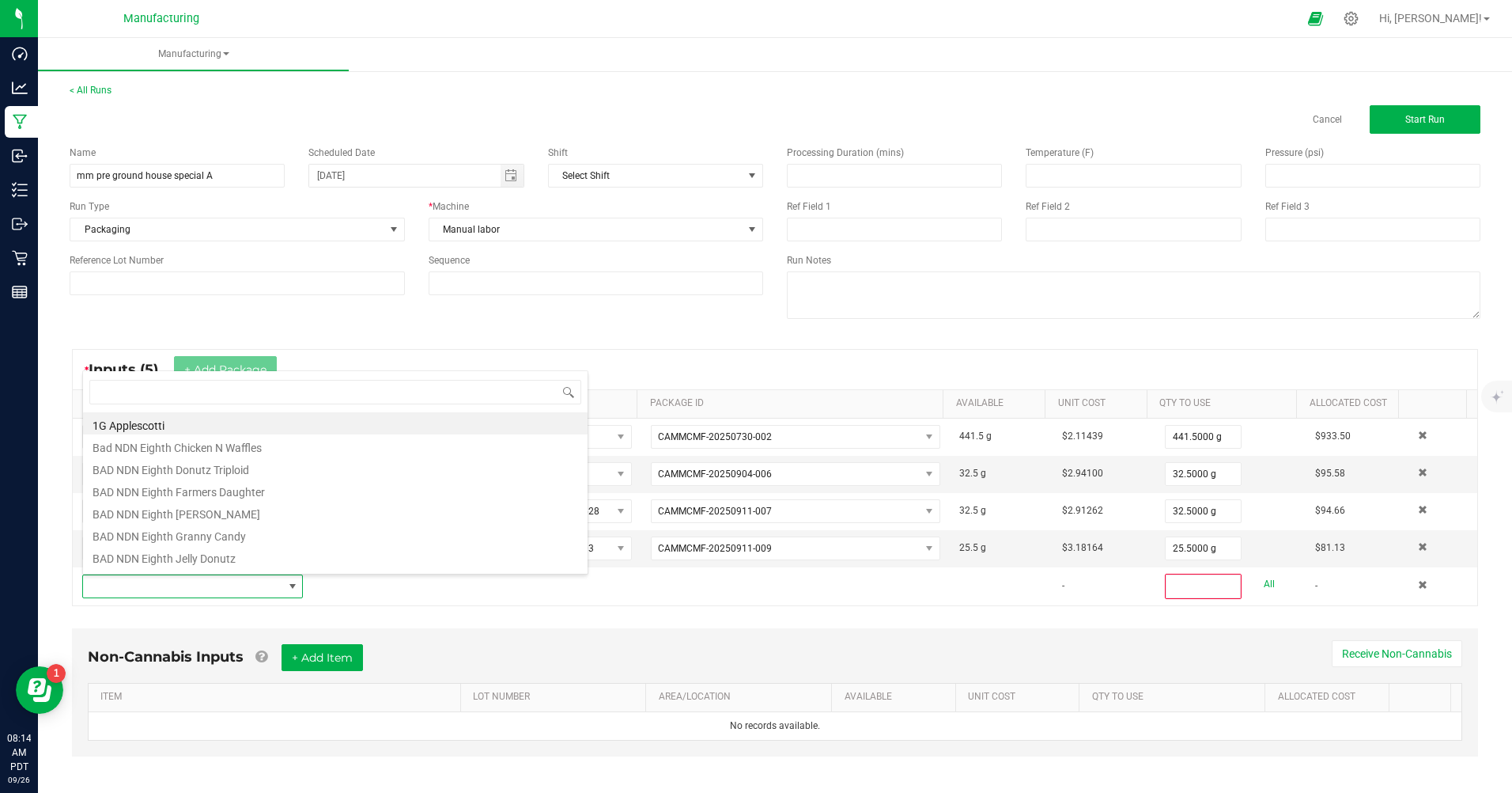
scroll to position [24, 214]
type input "bulk pre"
click at [293, 565] on li "MM Bulk Pre Ground House Special A" at bounding box center [335, 556] width 505 height 22
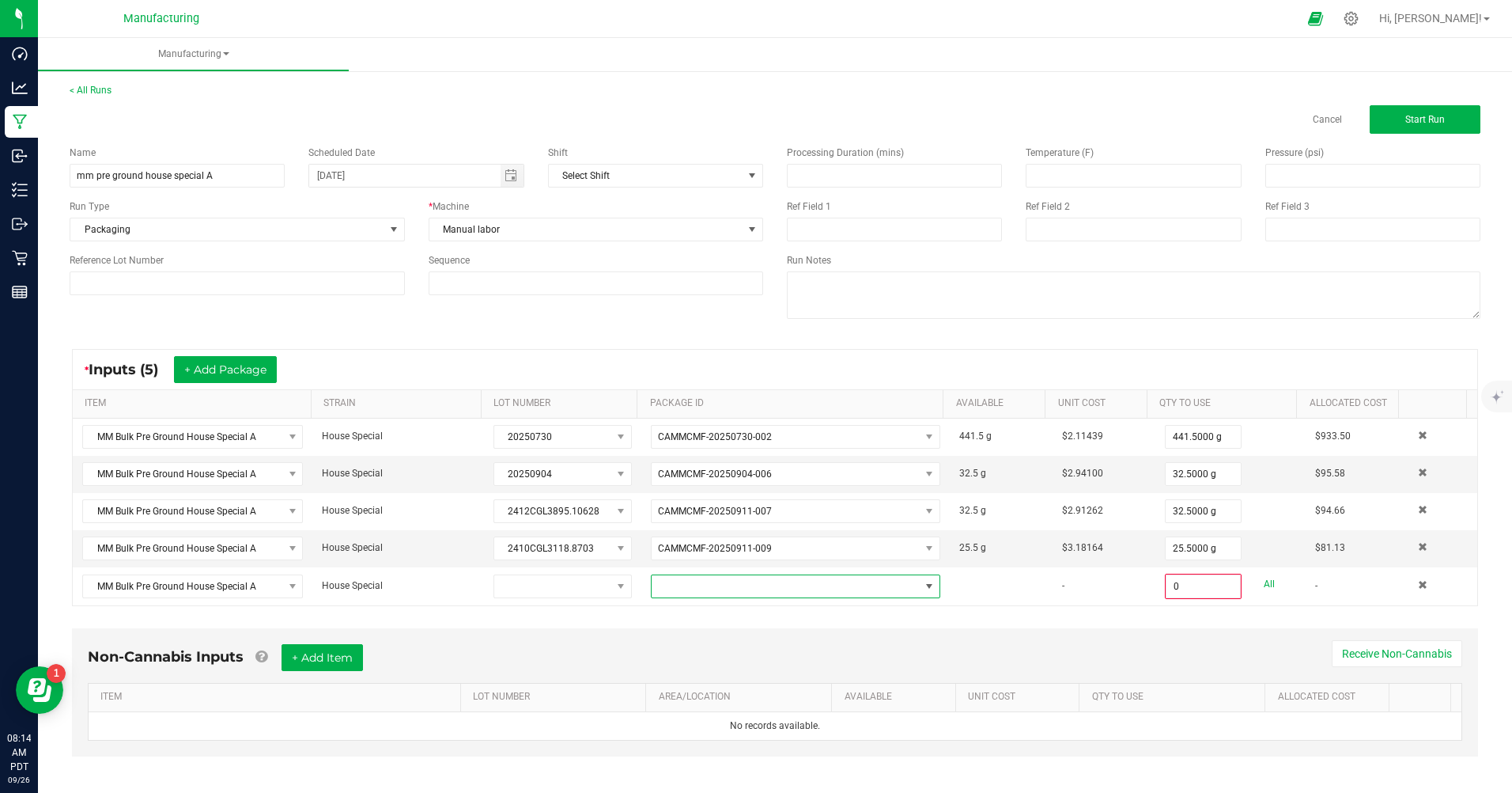
click at [923, 586] on span at bounding box center [929, 586] width 13 height 13
click at [764, 648] on li "CAMMCMF-20250914-004" at bounding box center [783, 653] width 283 height 26
click at [1264, 586] on link "All" at bounding box center [1269, 584] width 11 height 21
type input "66.0000 g"
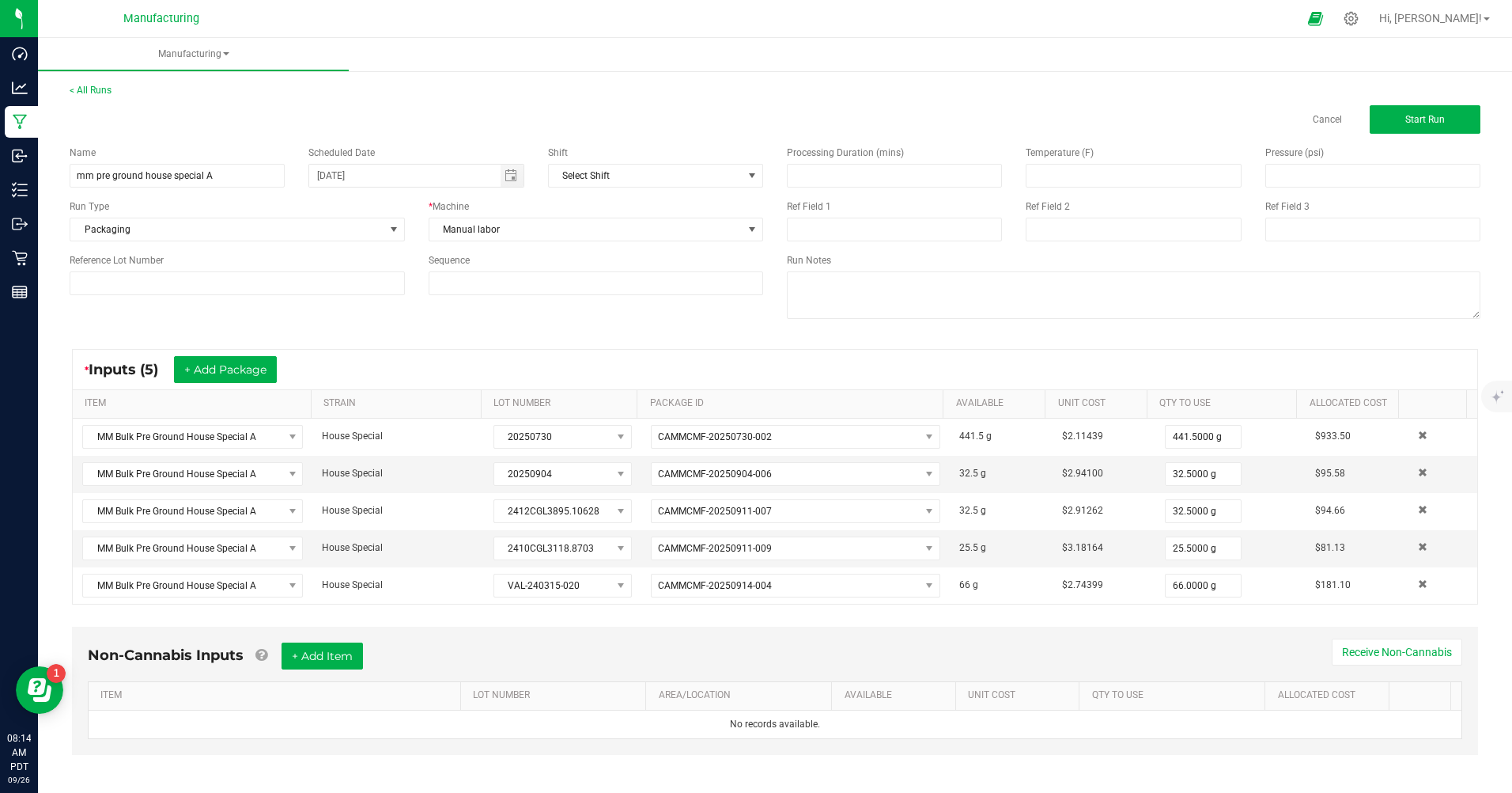
click at [248, 348] on div "* Inputs (5) + Add Package ITEM STRAIN LOT NUMBER PACKAGE ID AVAILABLE Unit Cos…" at bounding box center [776, 477] width 1435 height 284
click at [237, 367] on button "+ Add Package" at bounding box center [226, 369] width 103 height 26
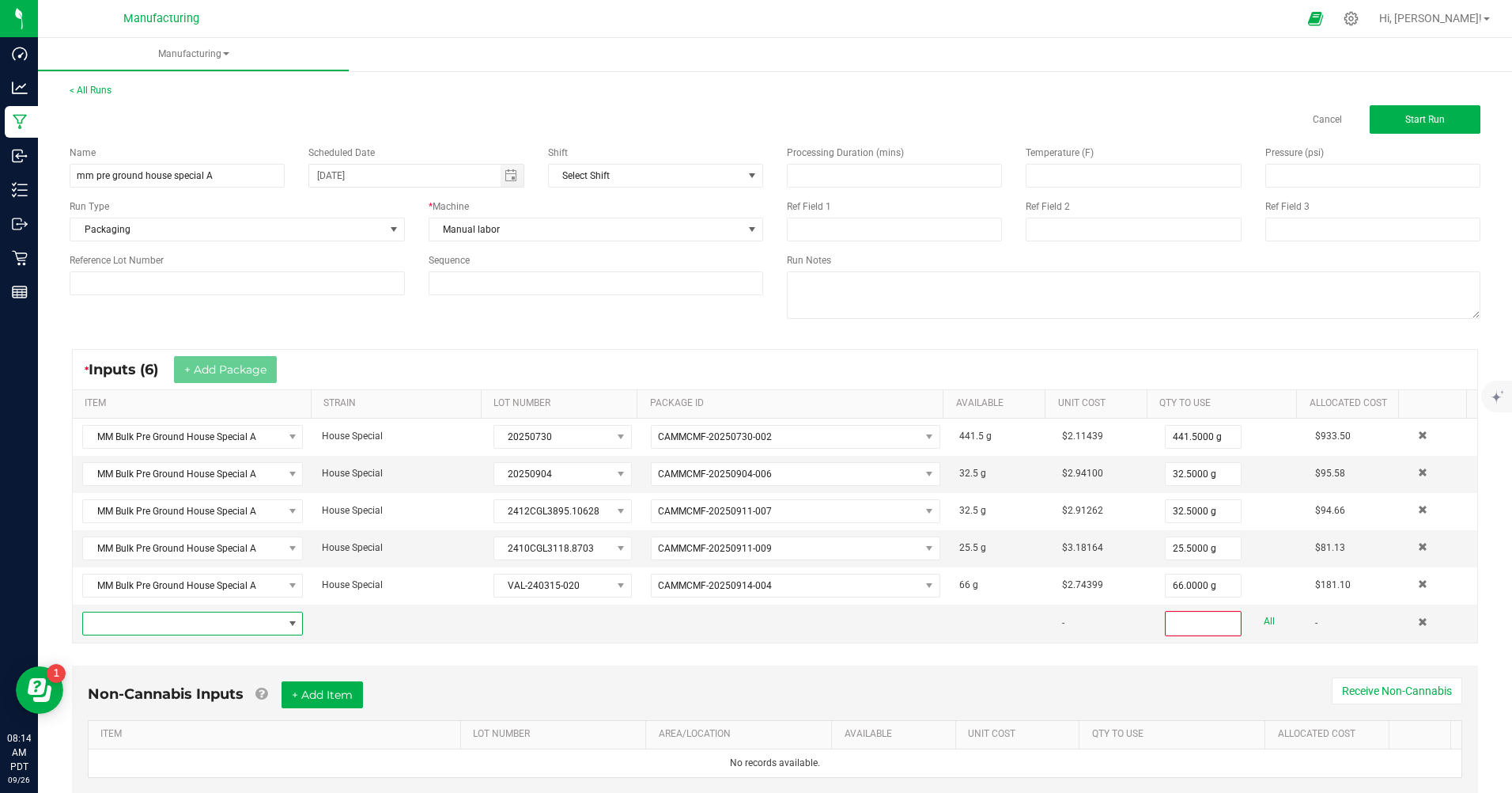
click at [286, 621] on span "NO DATA FOUND" at bounding box center [292, 623] width 13 height 13
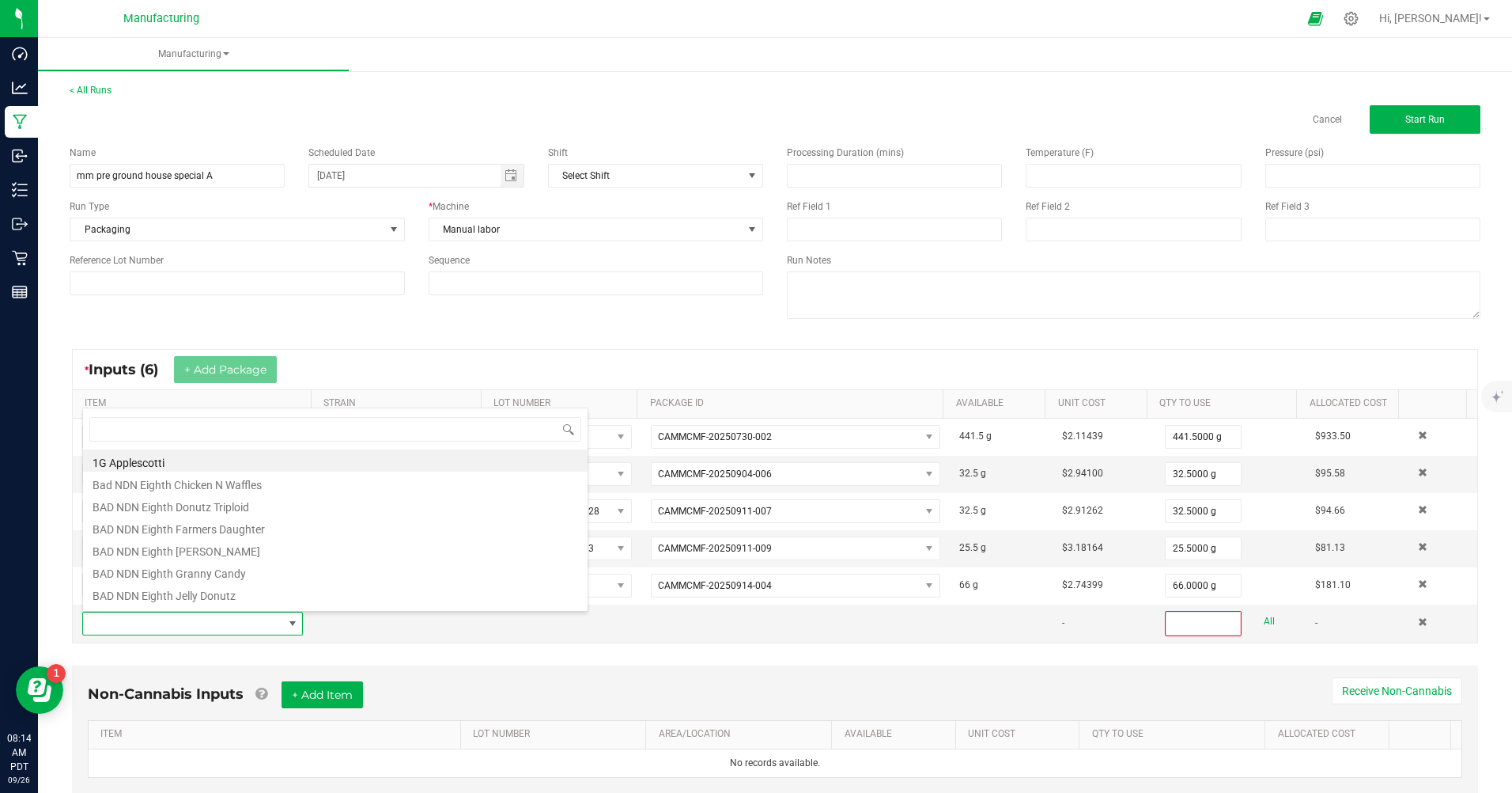
scroll to position [24, 214]
type input "bulk pre"
click at [261, 600] on li "MM Bulk Pre Ground House Special A" at bounding box center [335, 593] width 505 height 22
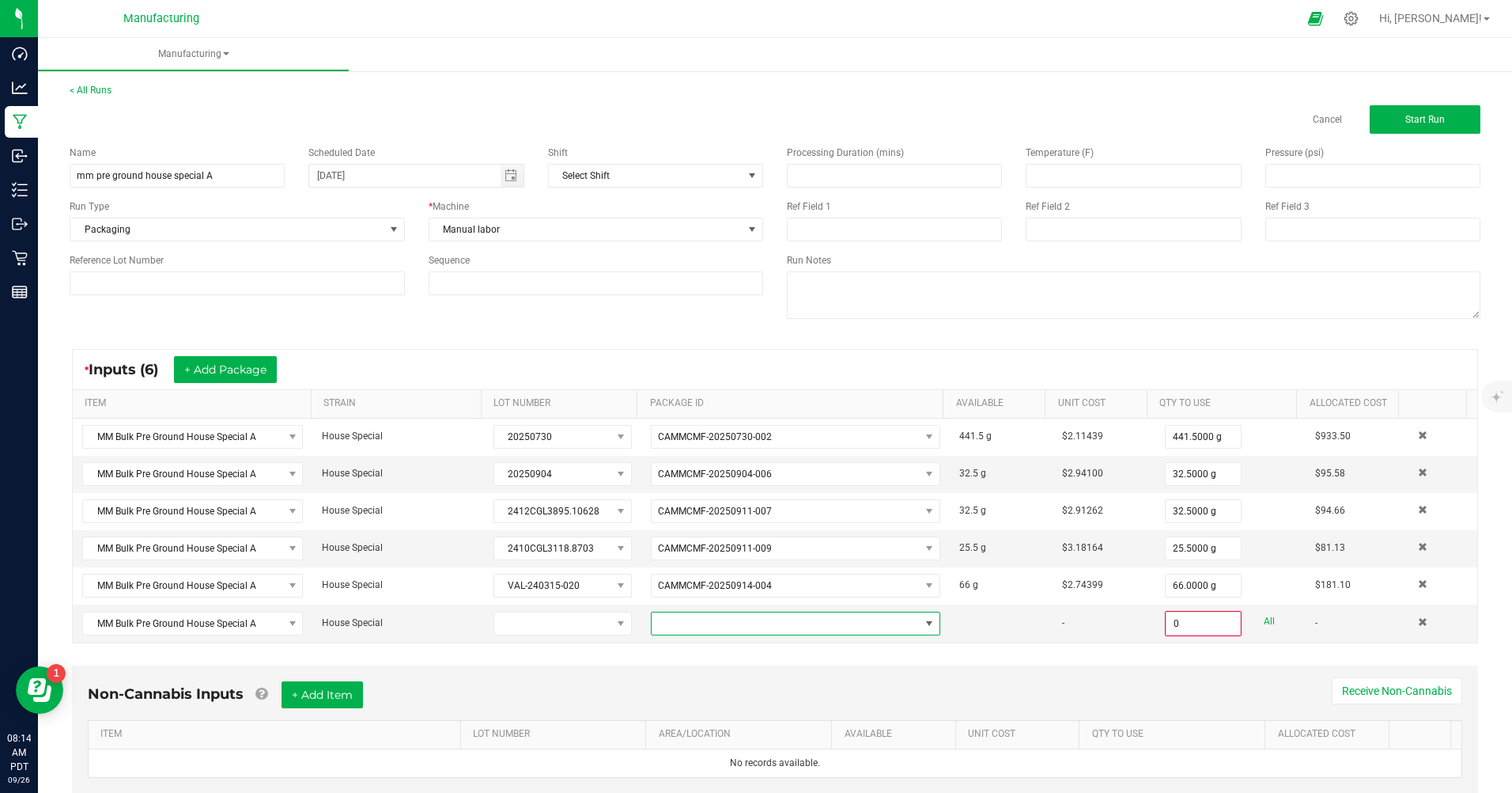
click at [923, 626] on span at bounding box center [929, 623] width 13 height 13
click at [771, 690] on li "CAMMCMF-20250917-002" at bounding box center [783, 690] width 283 height 26
click at [1264, 619] on link "All" at bounding box center [1269, 621] width 11 height 21
type input "12.0000 g"
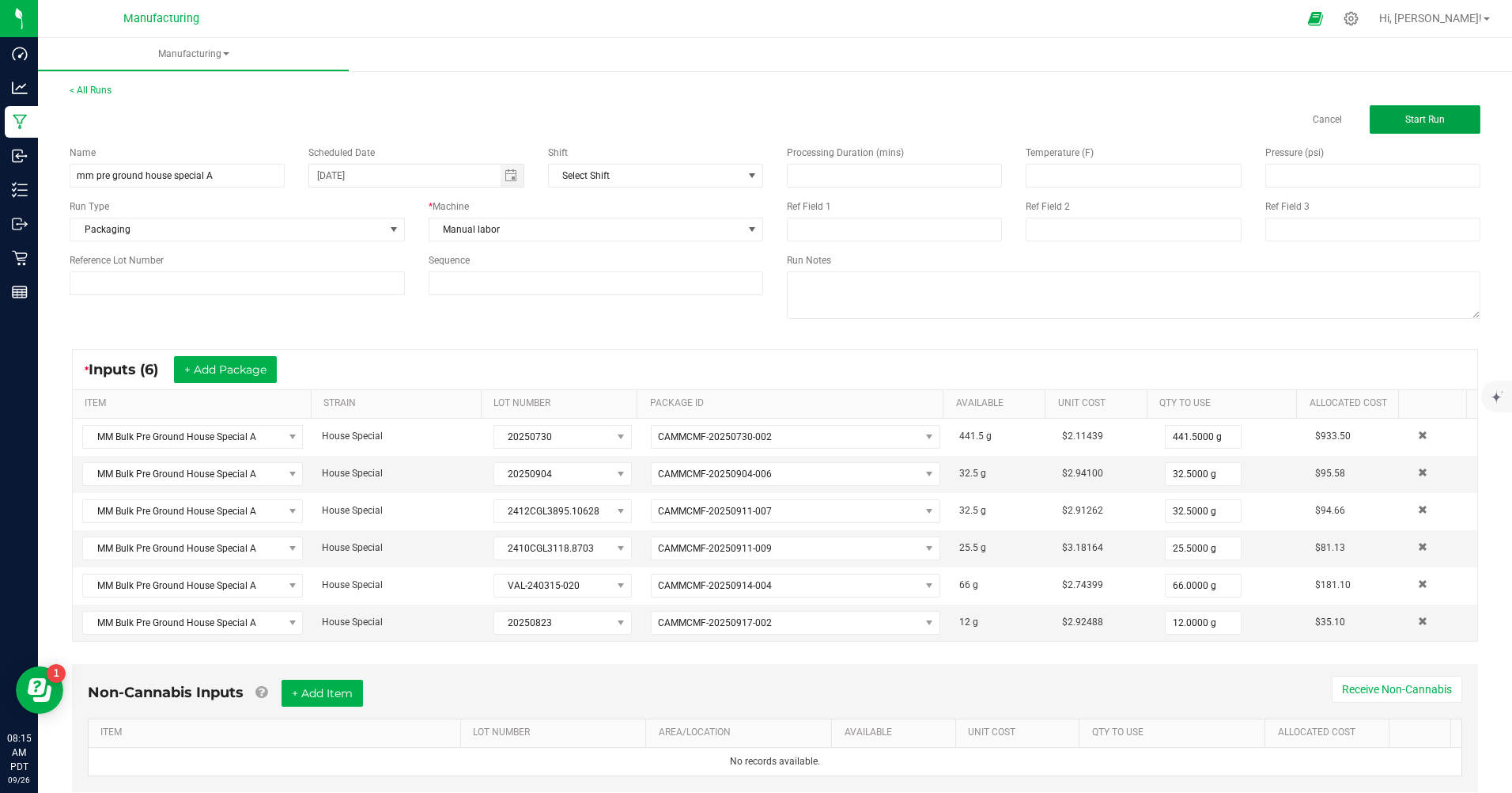
click at [1415, 109] on button "Start Run" at bounding box center [1426, 119] width 111 height 28
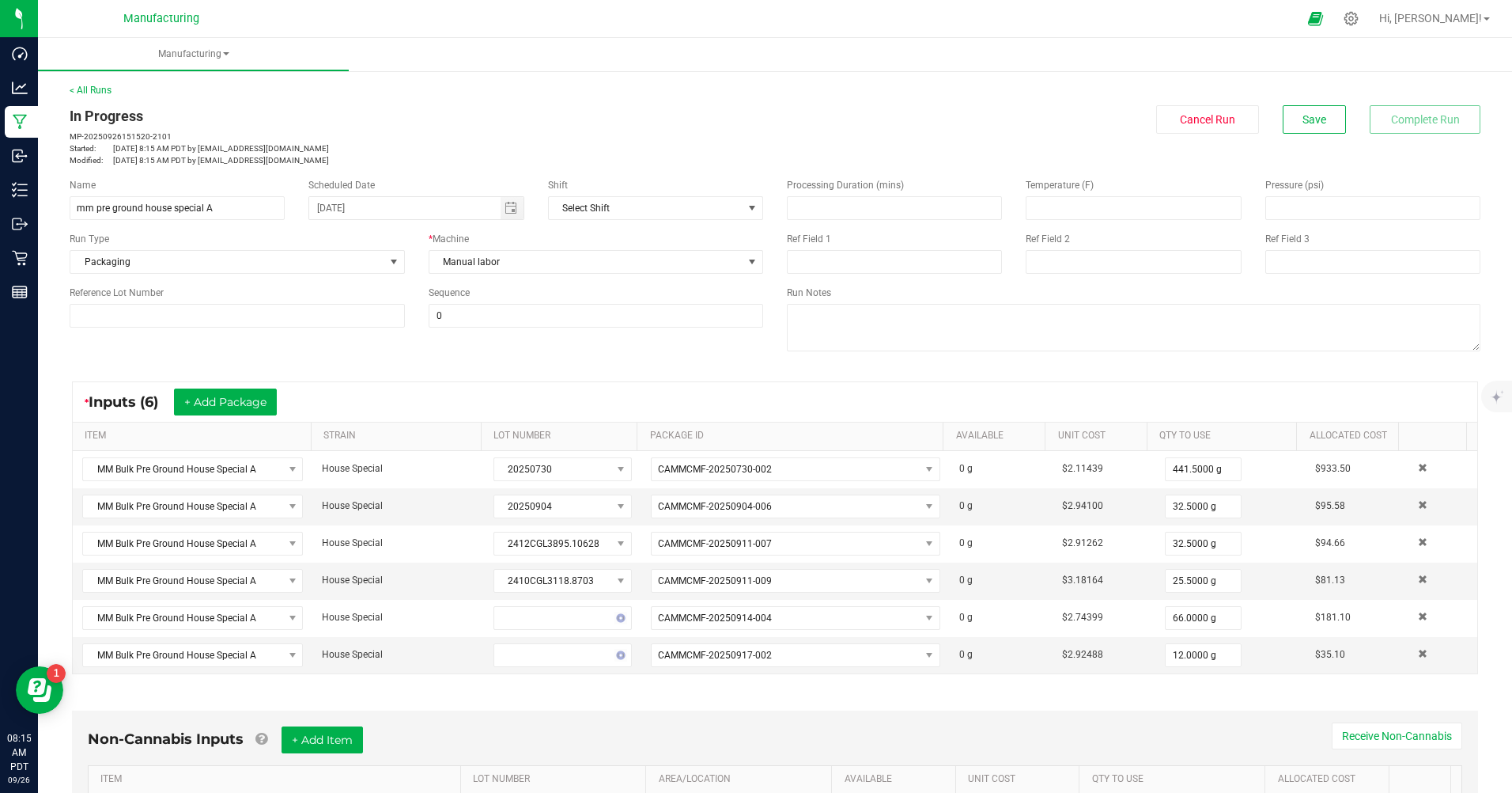
scroll to position [238, 0]
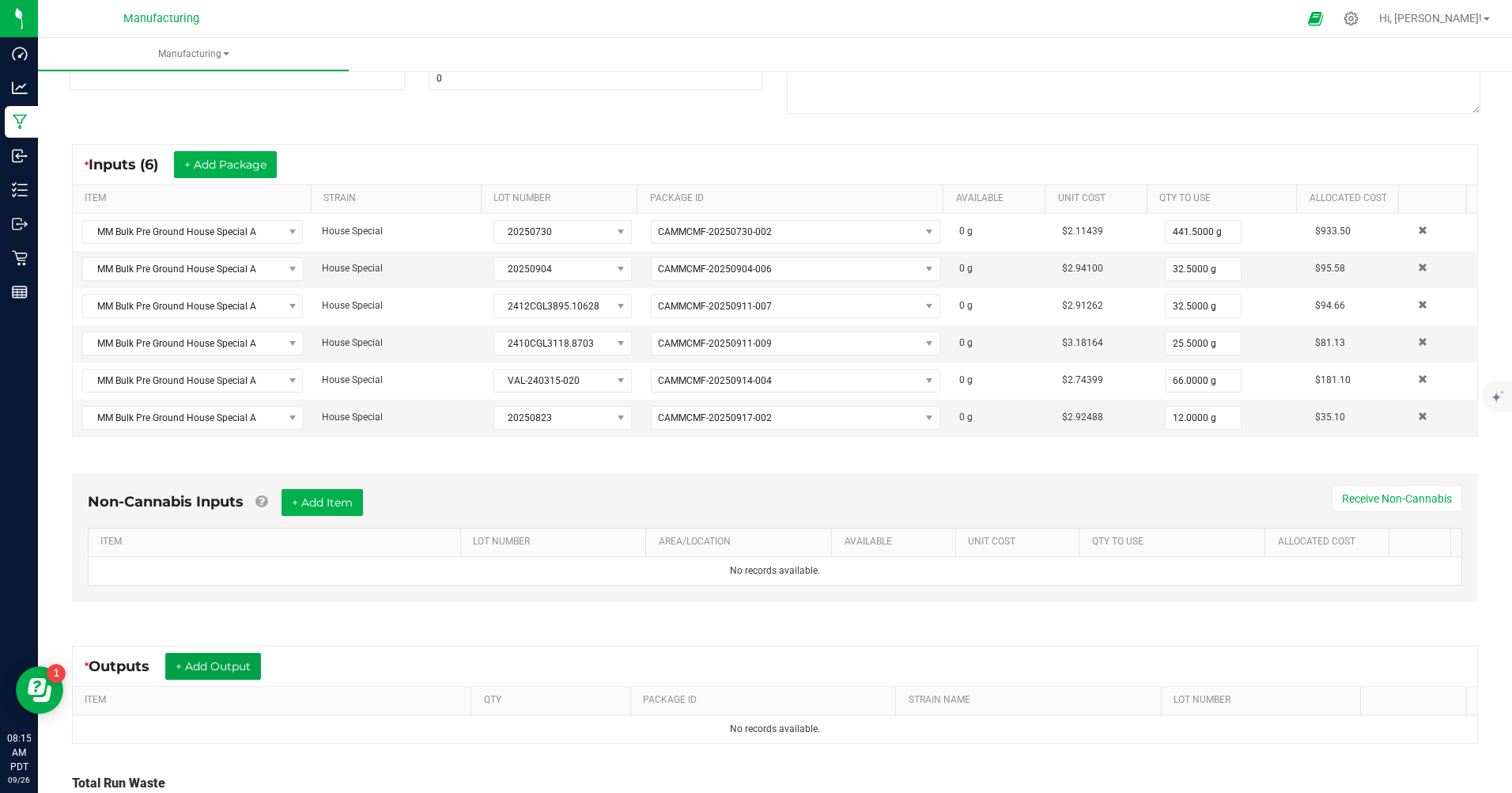
click at [231, 673] on button "+ Add Output" at bounding box center [214, 666] width 96 height 26
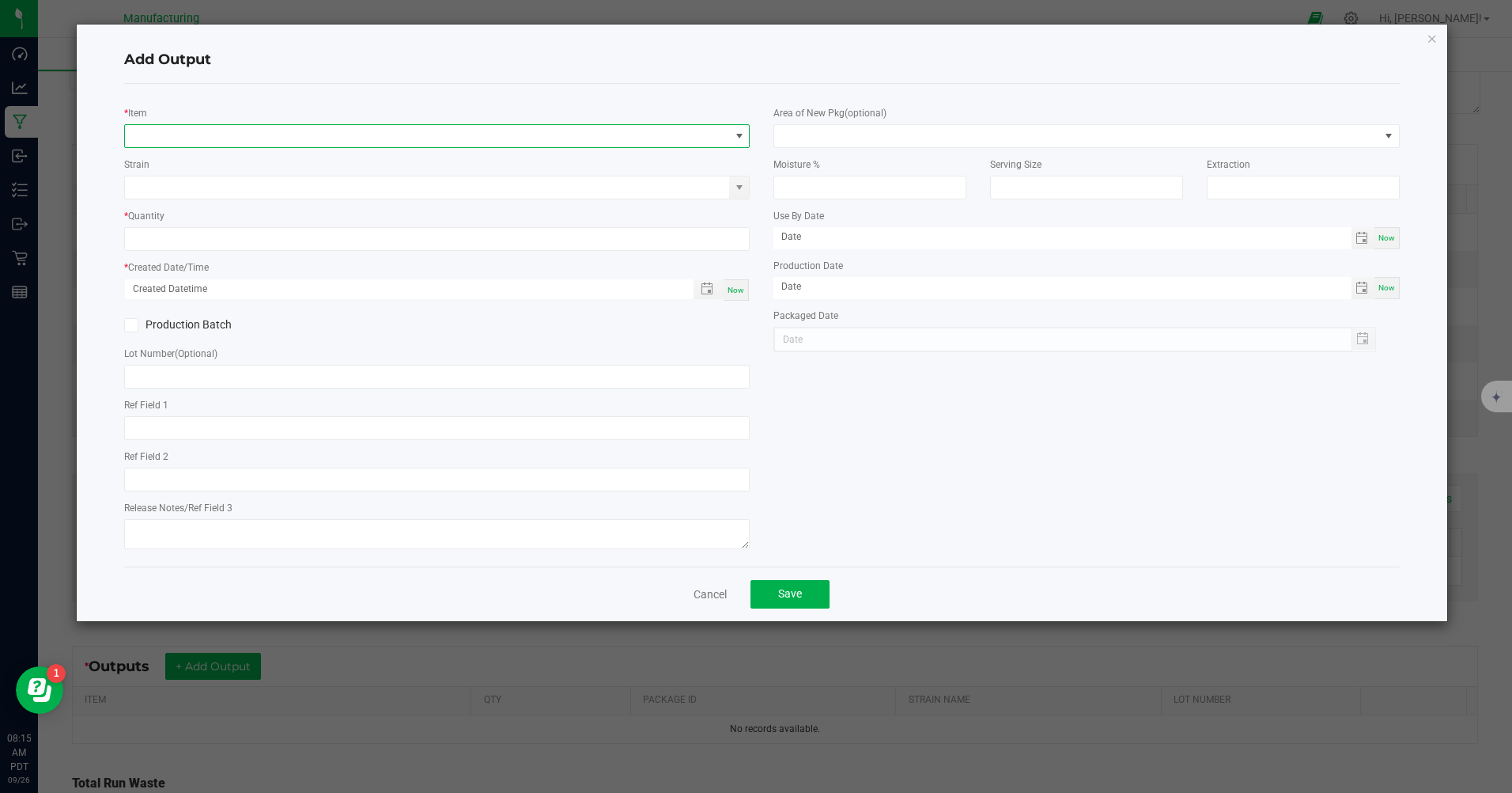
click at [346, 137] on span "NO DATA FOUND" at bounding box center [426, 136] width 604 height 22
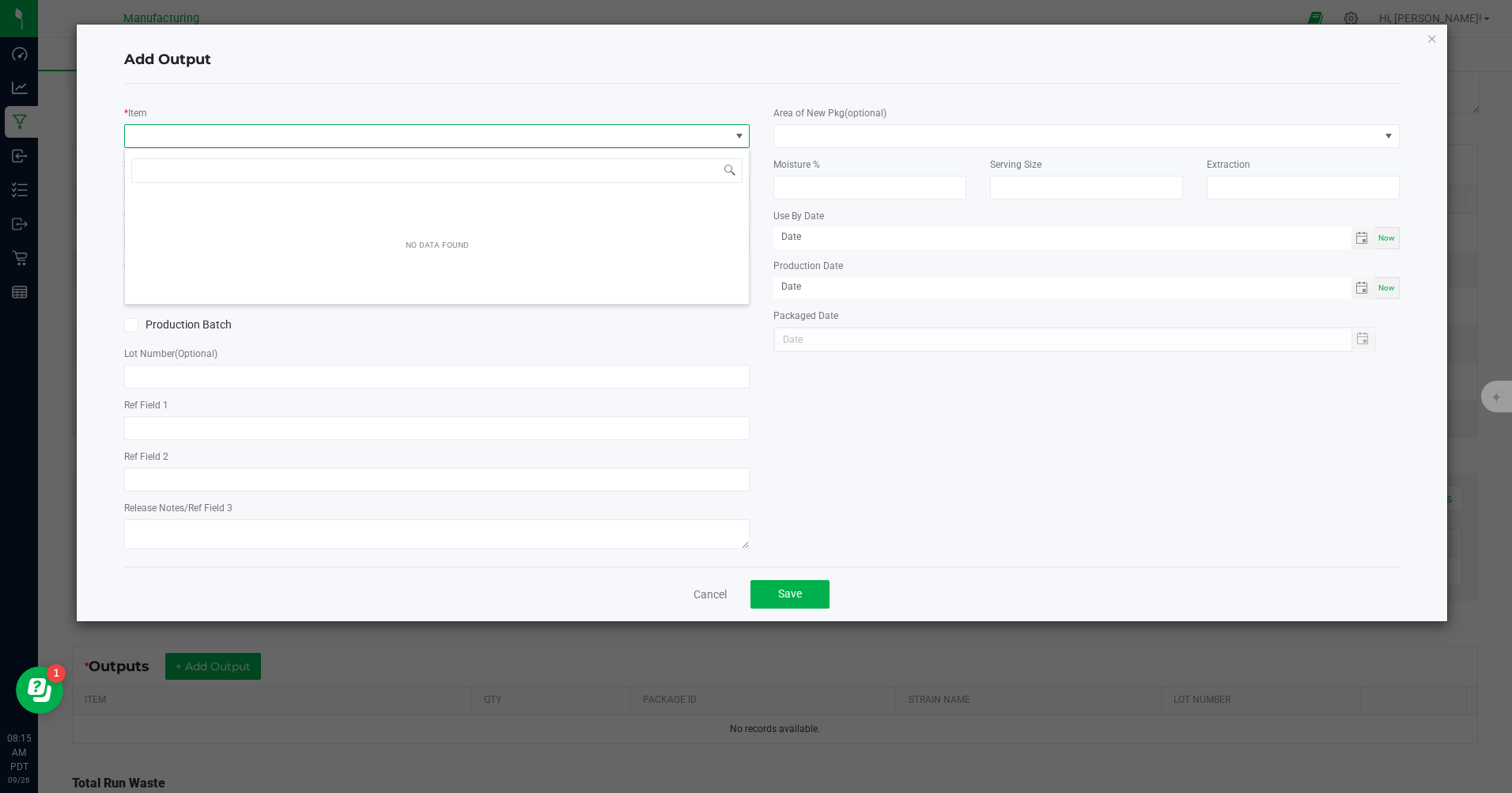
scroll to position [24, 625]
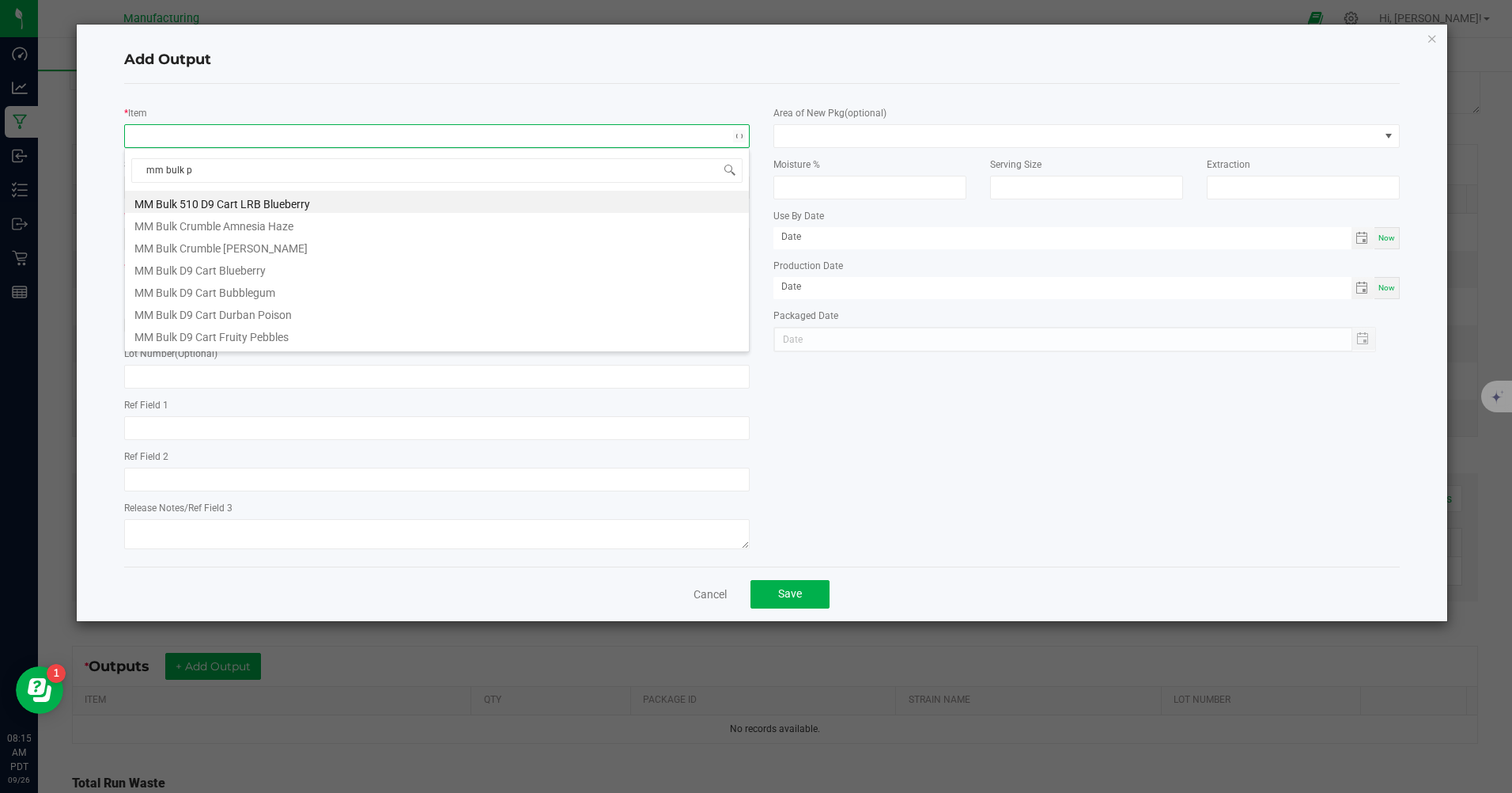
type input "mm bulk pr"
click at [284, 291] on li "MM Bulk Pre Ground House Special A" at bounding box center [437, 291] width 624 height 22
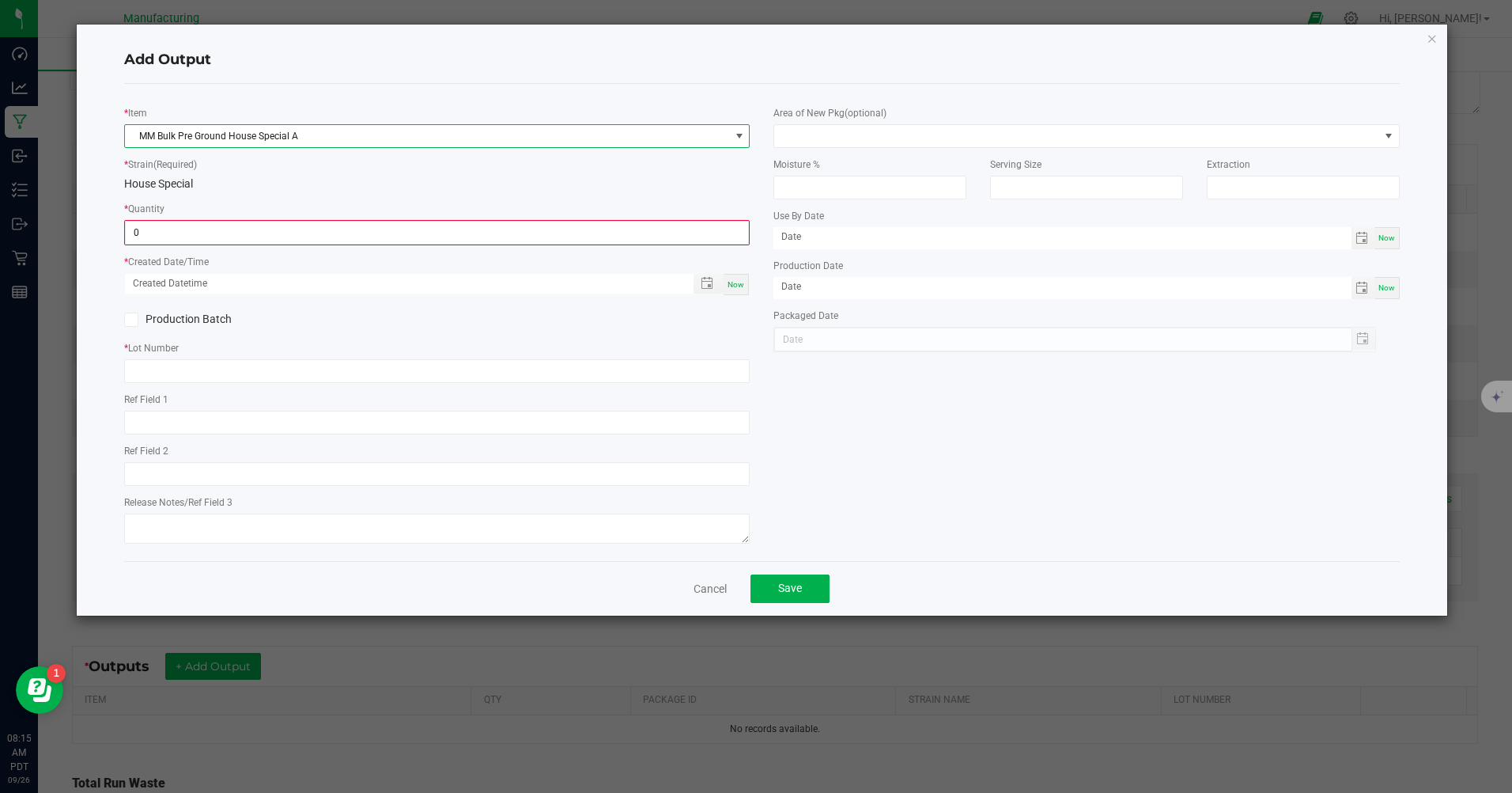
click at [496, 237] on input "0" at bounding box center [437, 232] width 623 height 22
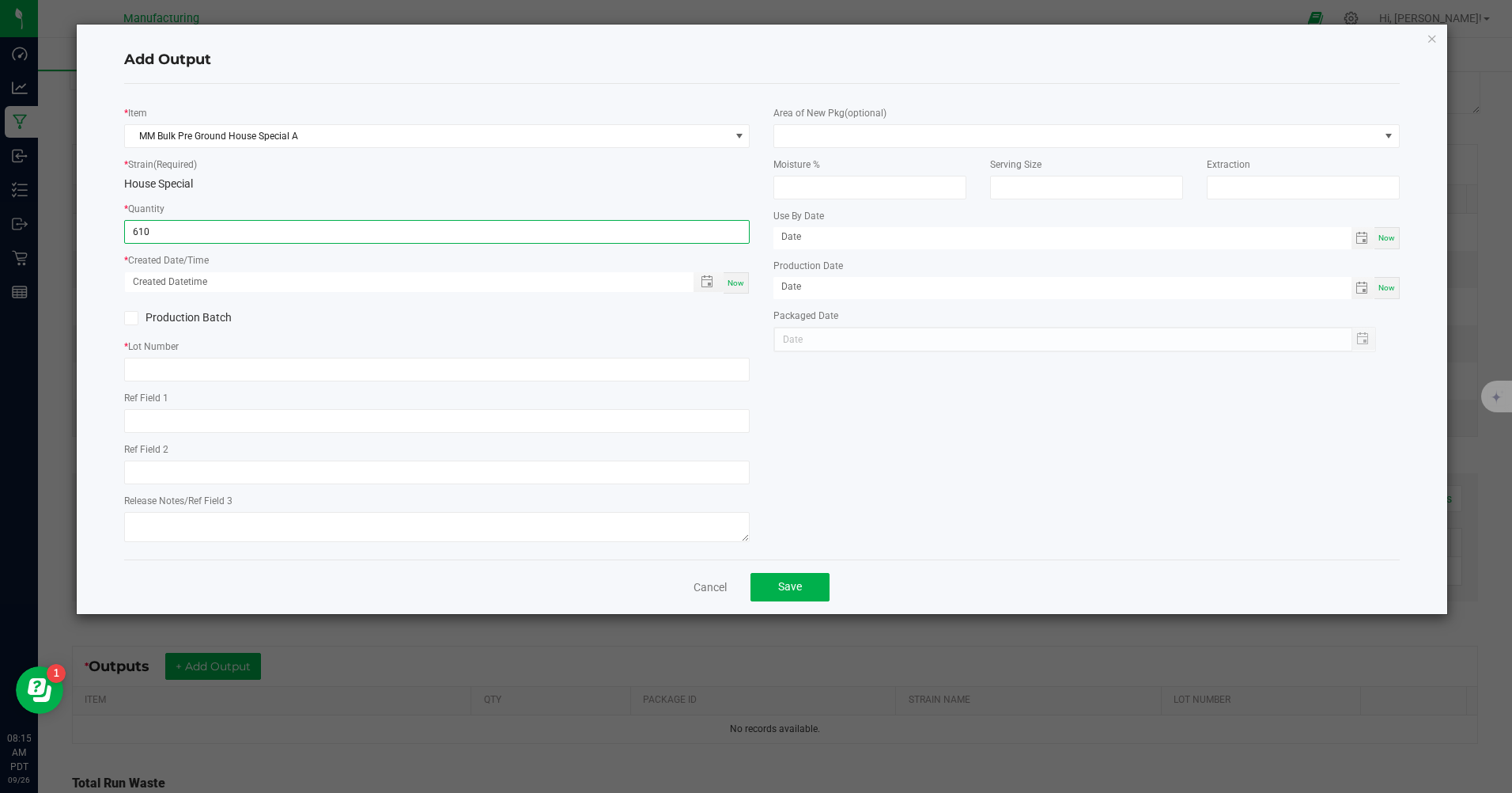
type input "610.0000 g"
click at [521, 321] on div "Production Batch" at bounding box center [437, 318] width 649 height 24
click at [731, 286] on span "Now" at bounding box center [735, 283] width 16 height 9
type input "[DATE] 8:16 AM"
type input "[DATE]"
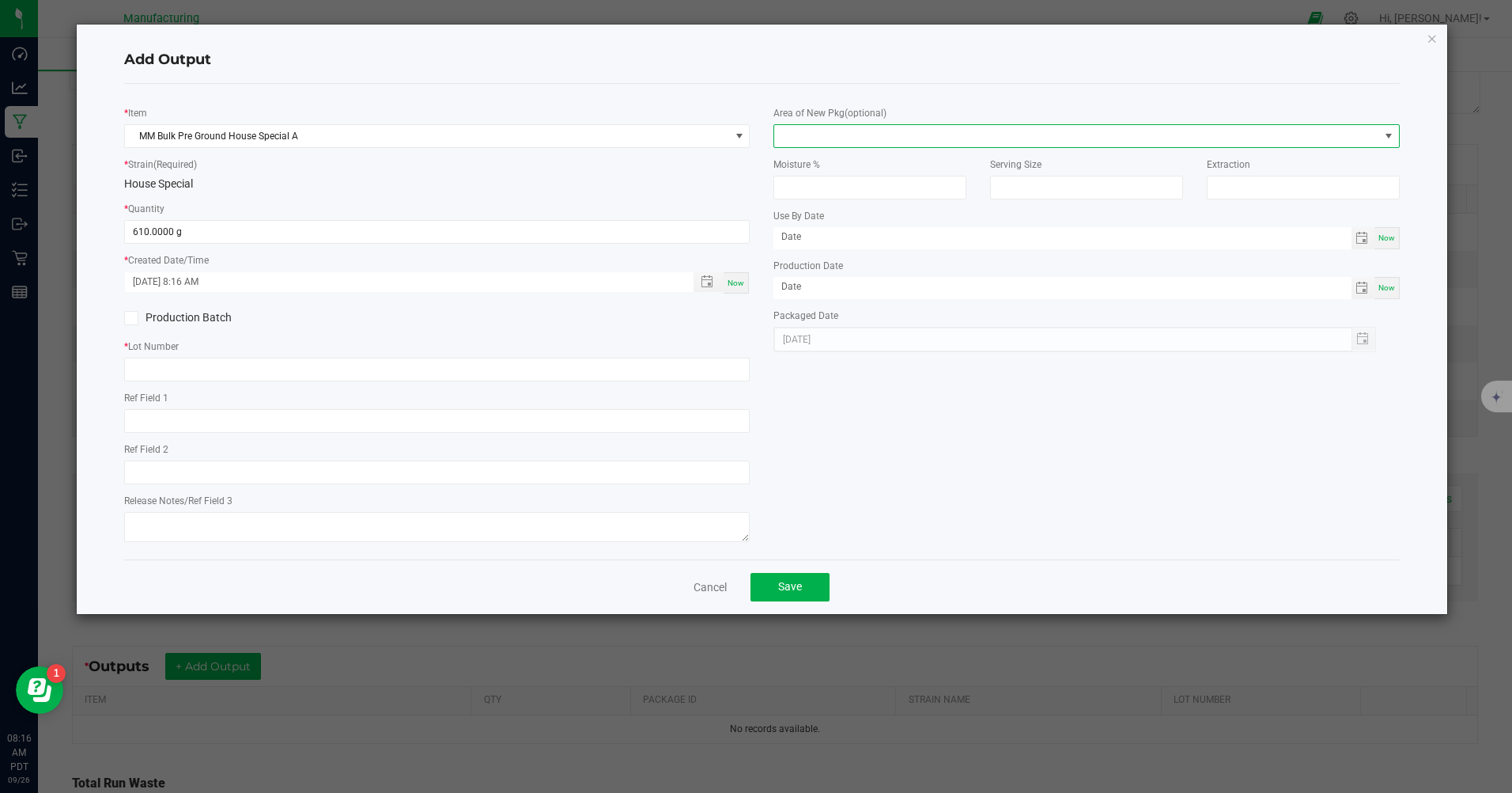
click at [976, 138] on span at bounding box center [1076, 136] width 604 height 22
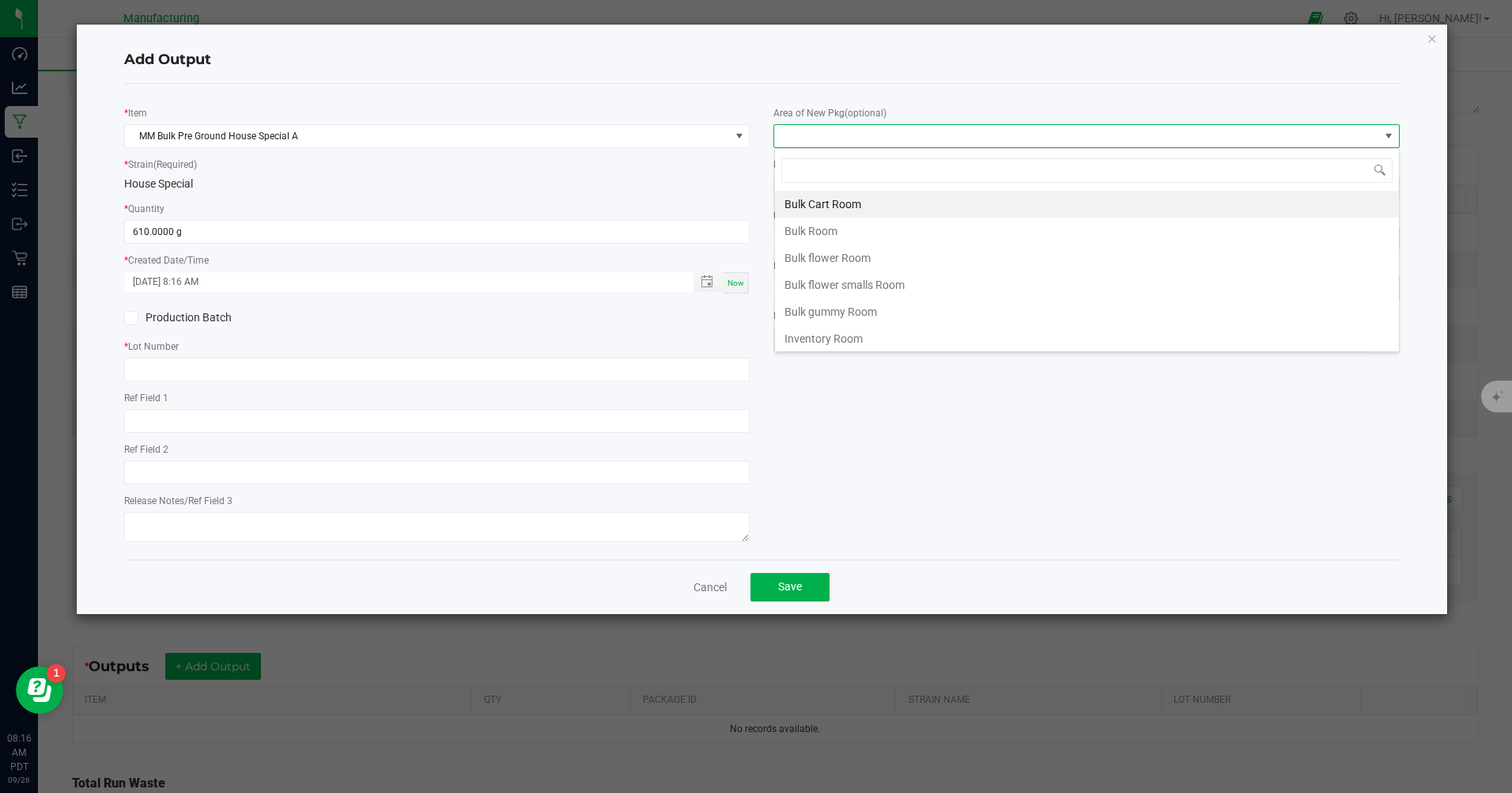
click at [816, 262] on li "Bulk flower Room" at bounding box center [1087, 257] width 624 height 26
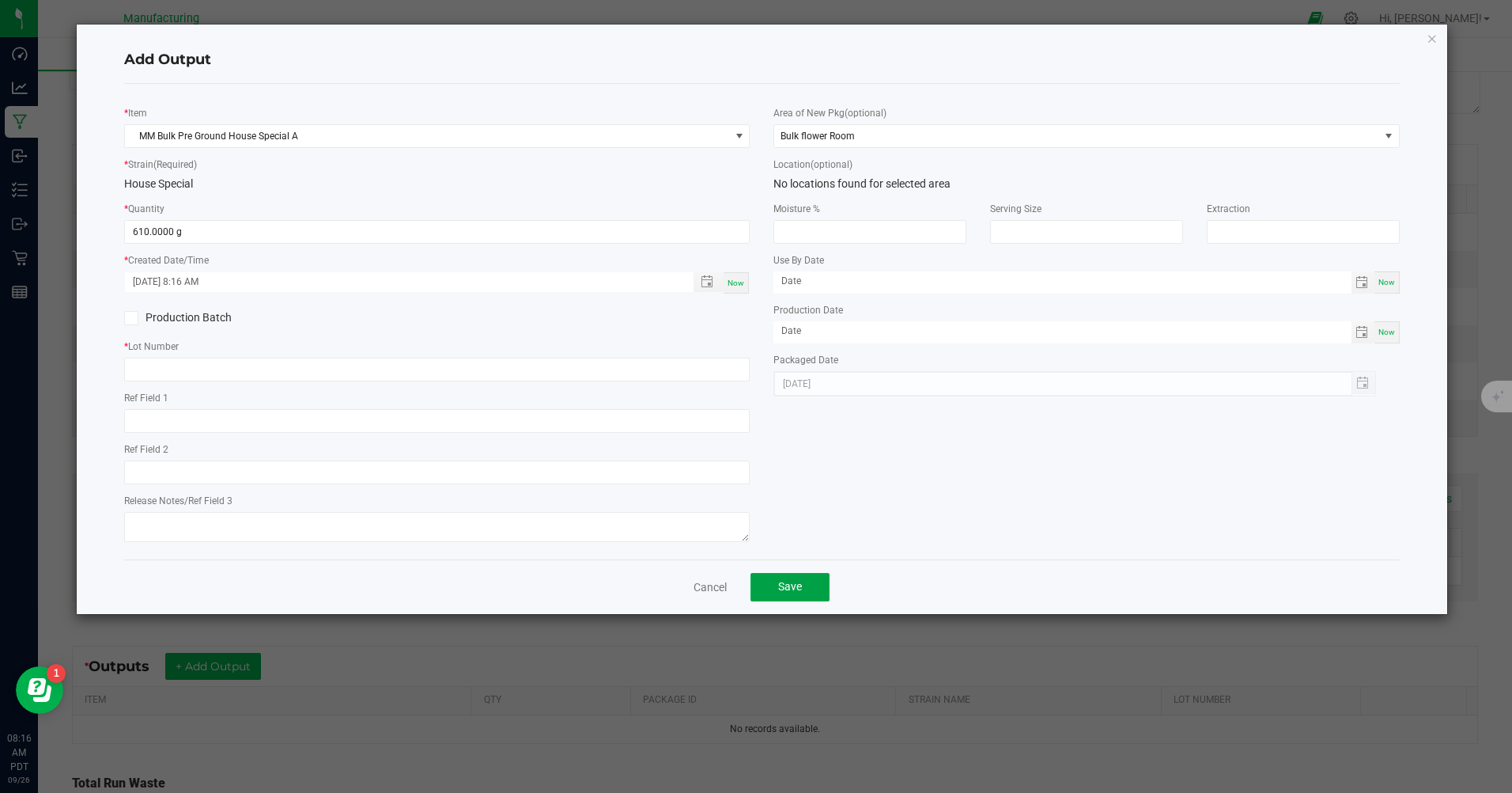
click at [779, 586] on span "Save" at bounding box center [790, 586] width 24 height 13
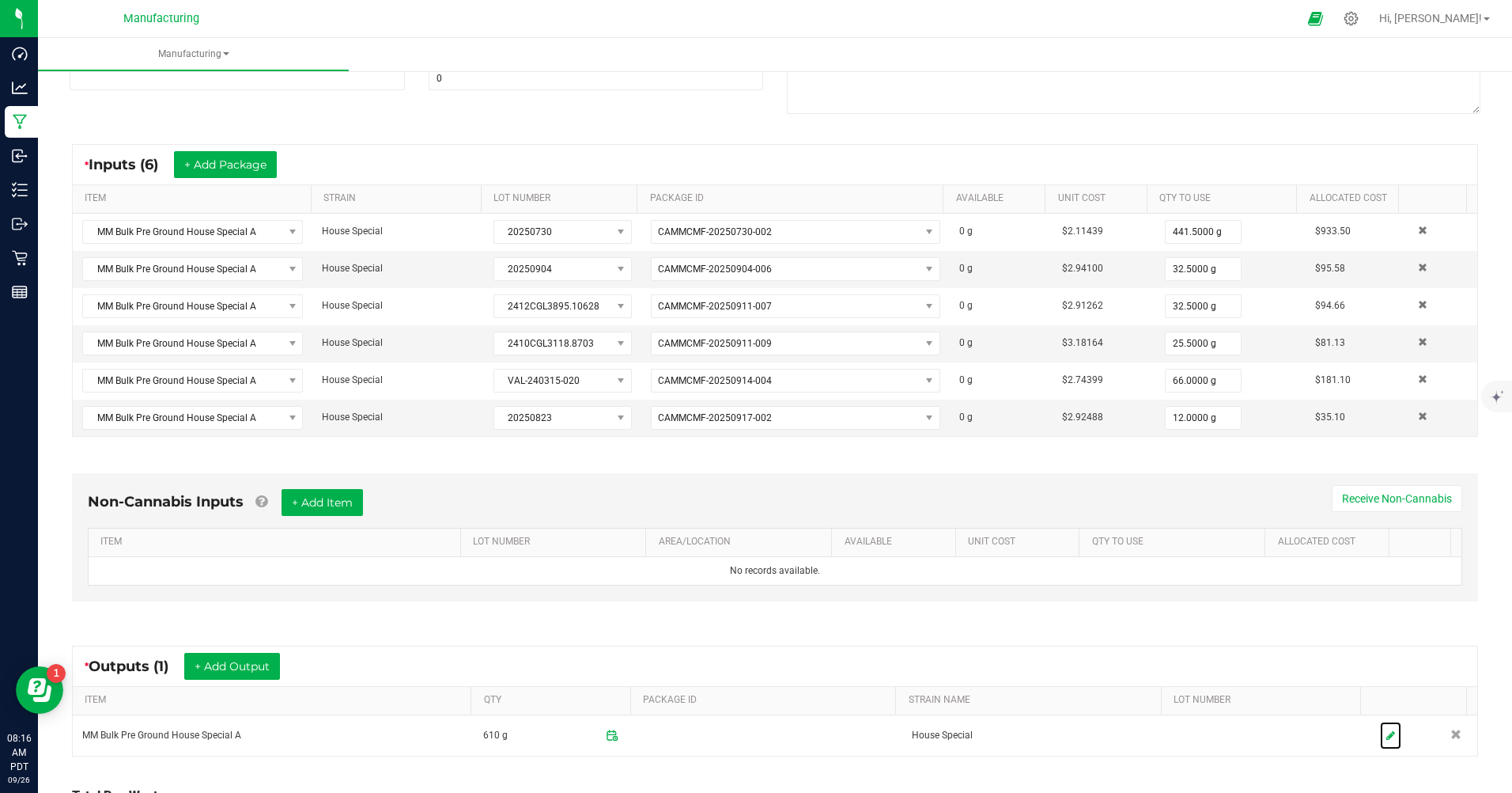
click at [1380, 745] on link at bounding box center [1391, 735] width 21 height 27
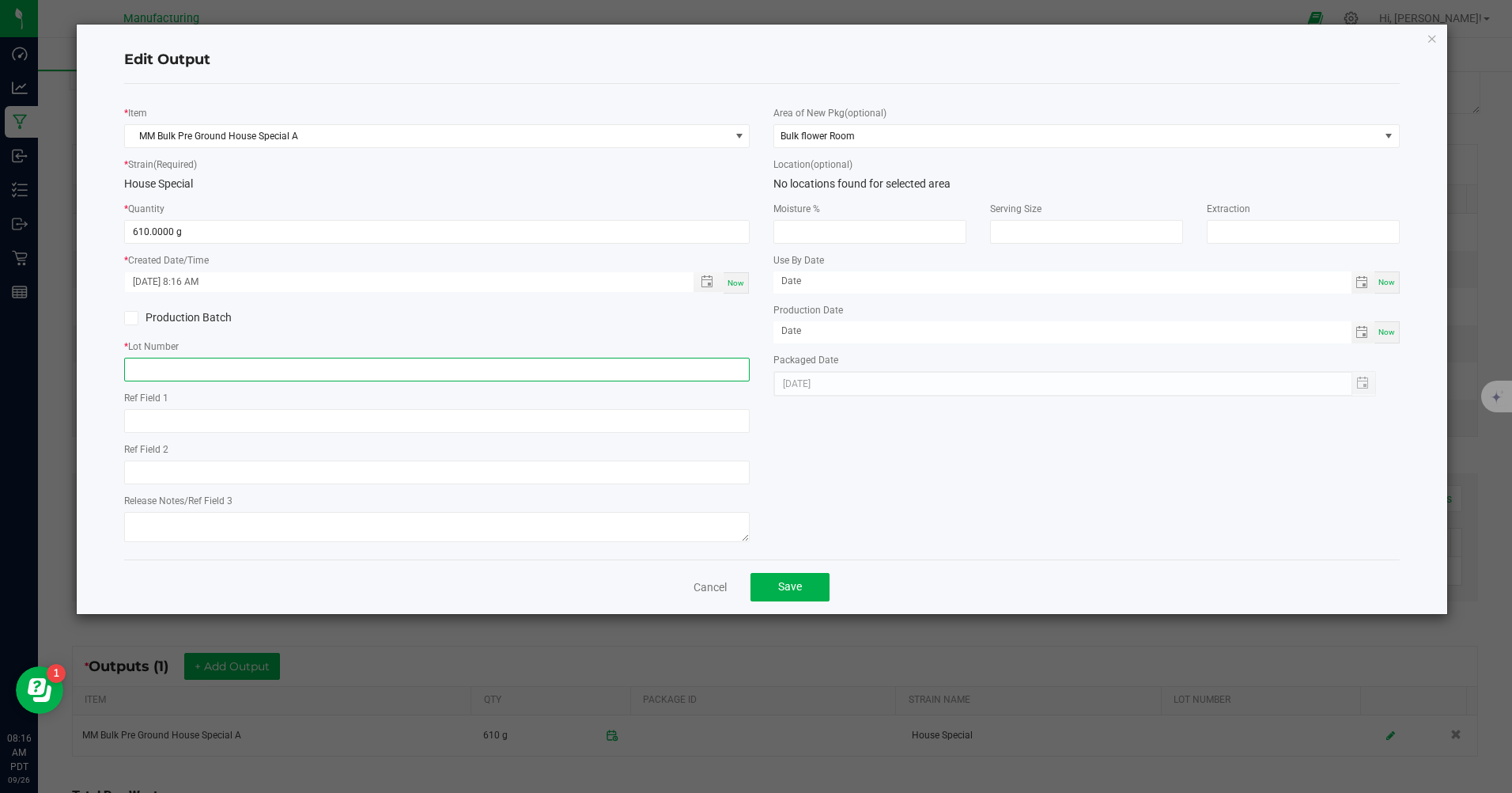
click at [157, 380] on input "text" at bounding box center [437, 370] width 625 height 24
type input "20250926"
click at [772, 582] on button "Save" at bounding box center [790, 586] width 79 height 28
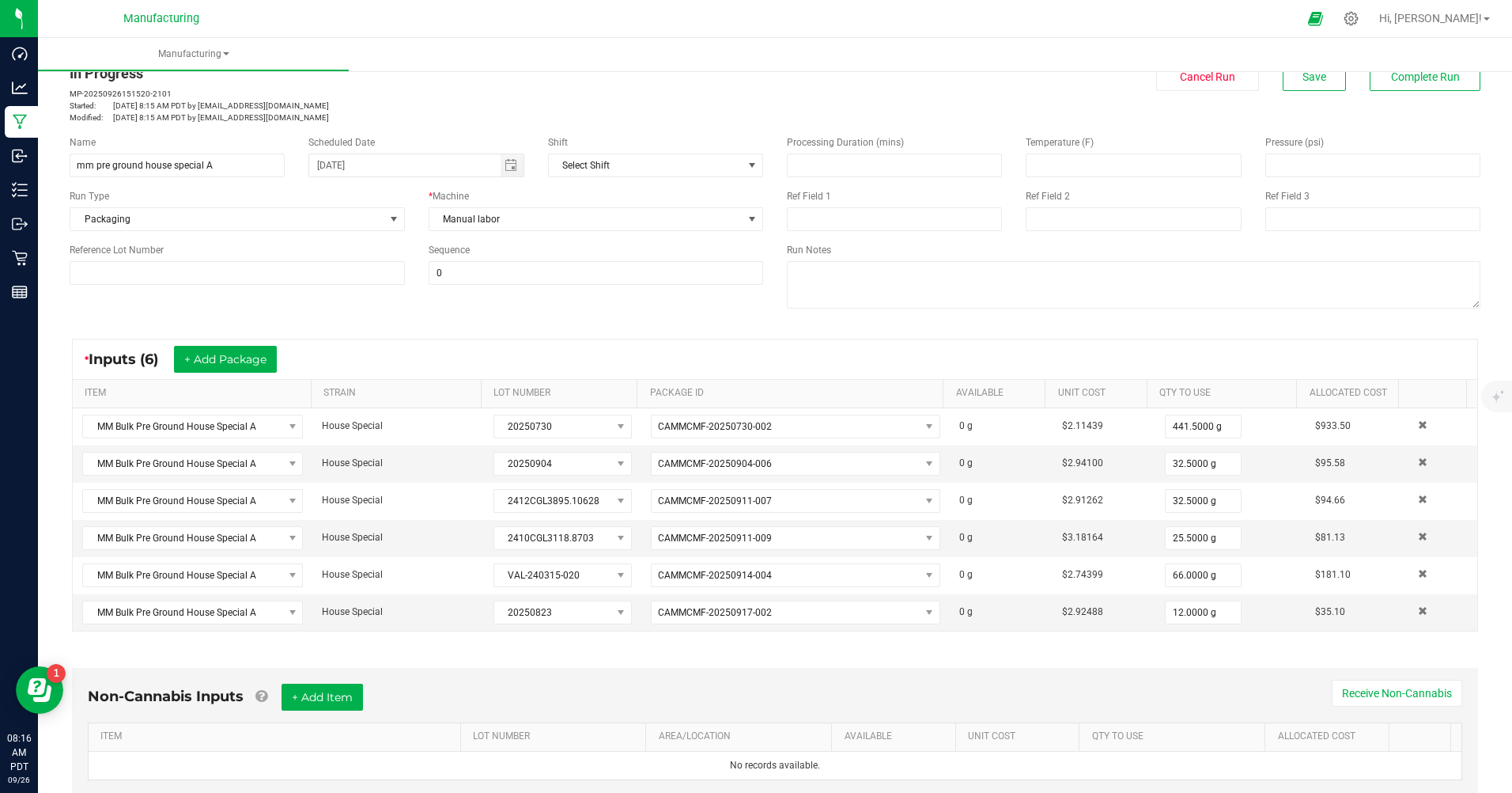
scroll to position [0, 0]
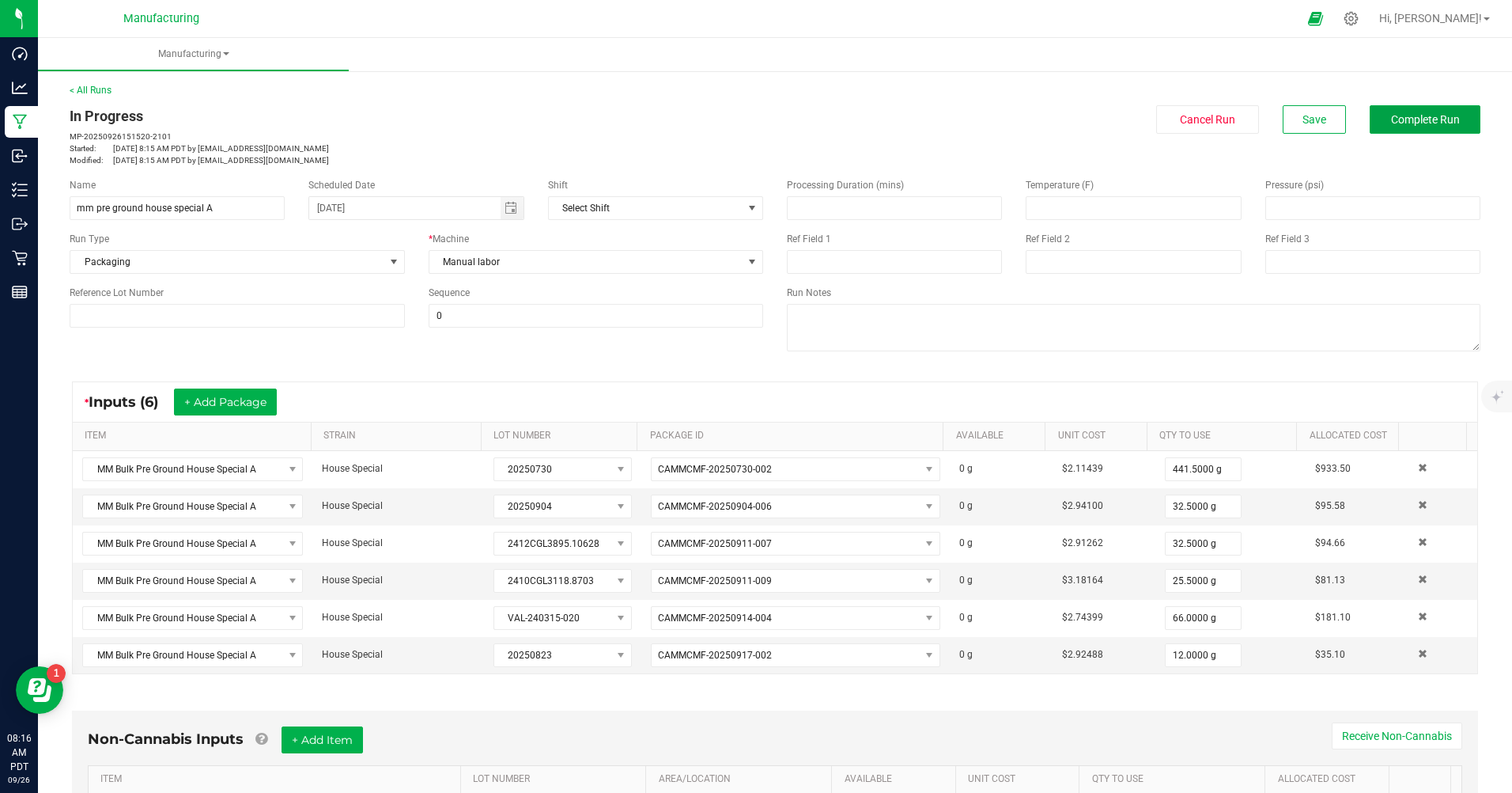
click at [1427, 113] on span "Complete Run" at bounding box center [1426, 119] width 69 height 13
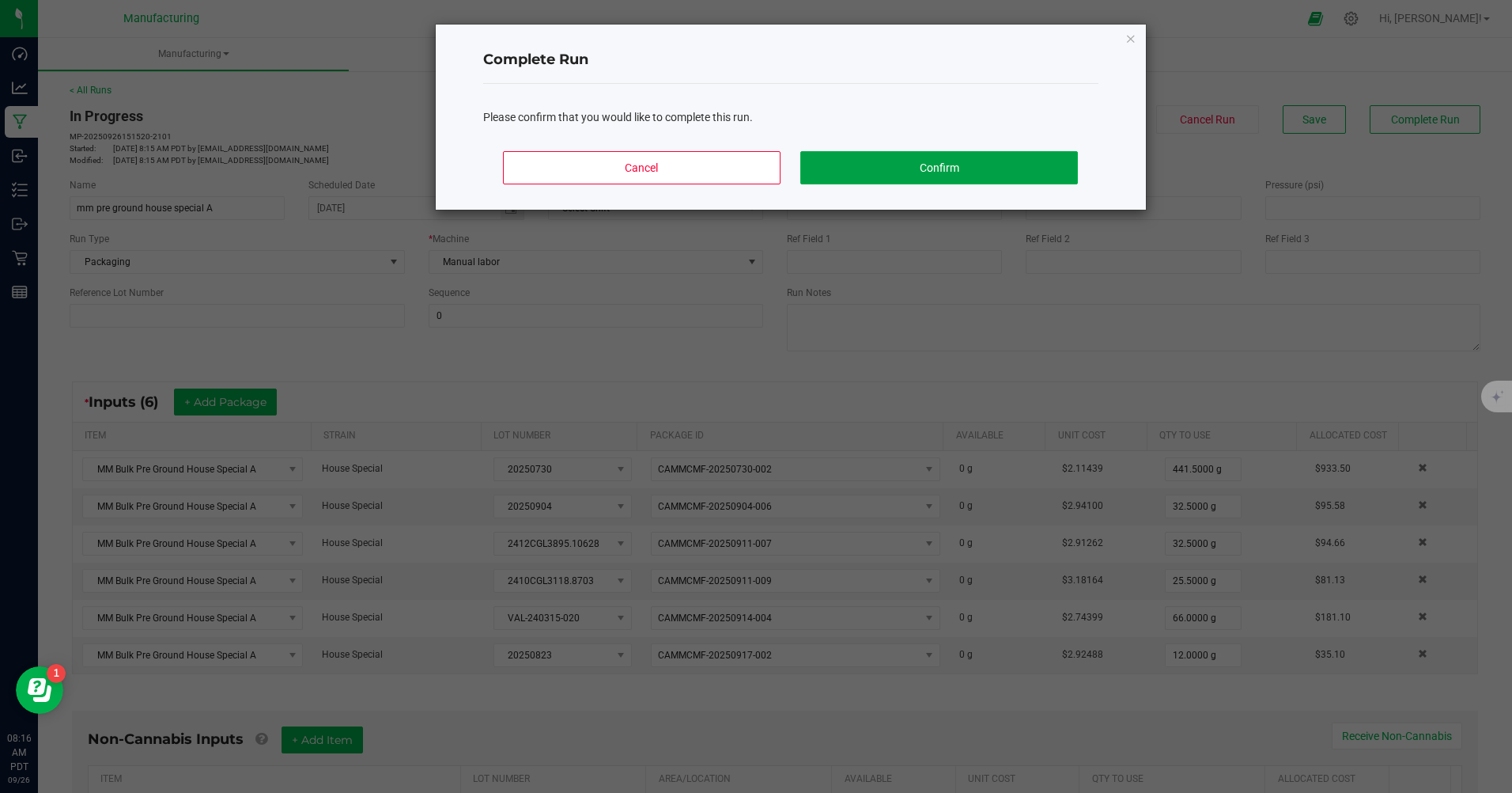
click at [985, 167] on button "Confirm" at bounding box center [939, 167] width 277 height 33
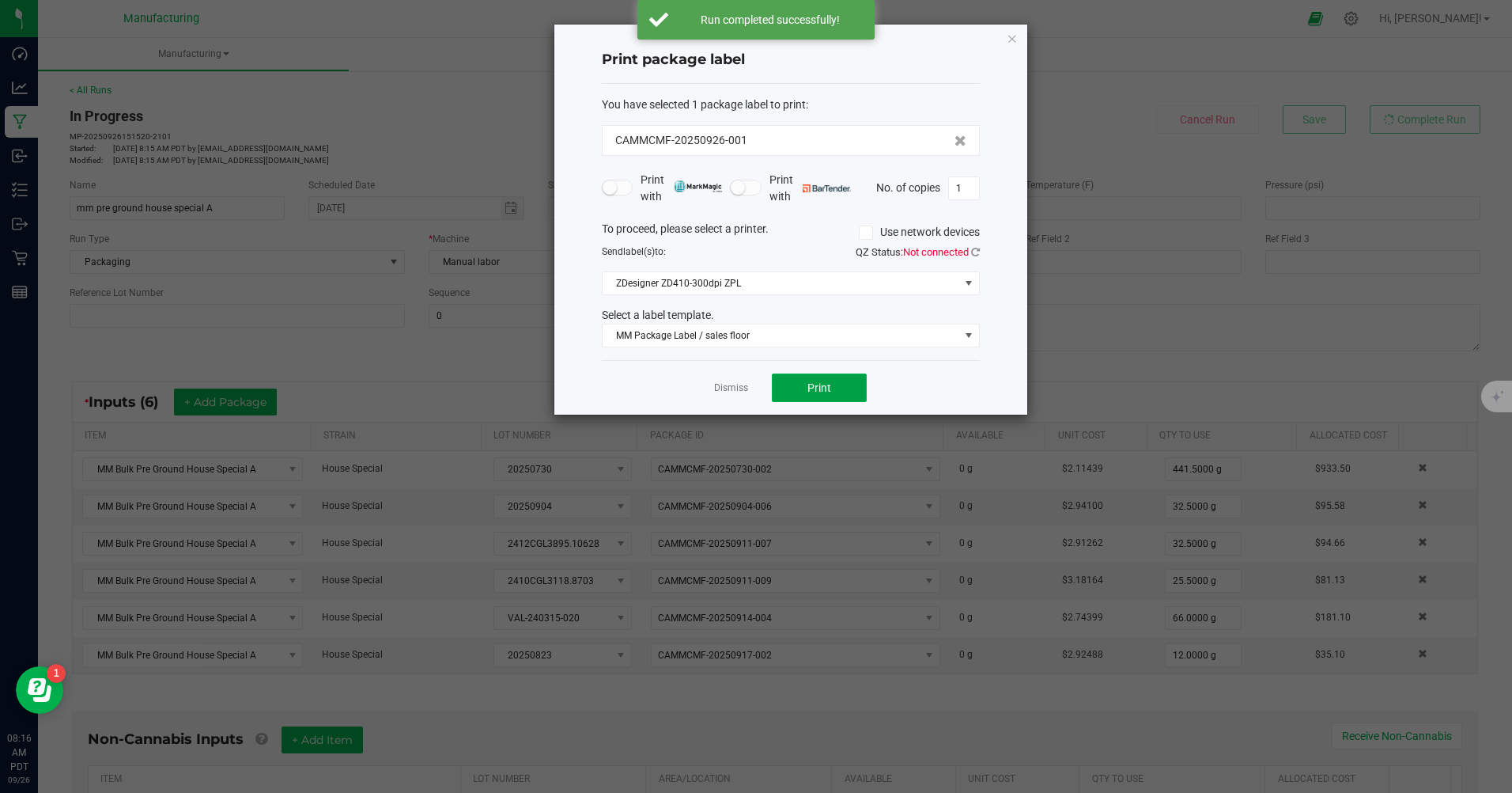
click at [829, 397] on button "Print" at bounding box center [819, 387] width 95 height 28
click at [736, 386] on link "Dismiss" at bounding box center [731, 388] width 34 height 14
